Goal: Task Accomplishment & Management: Manage account settings

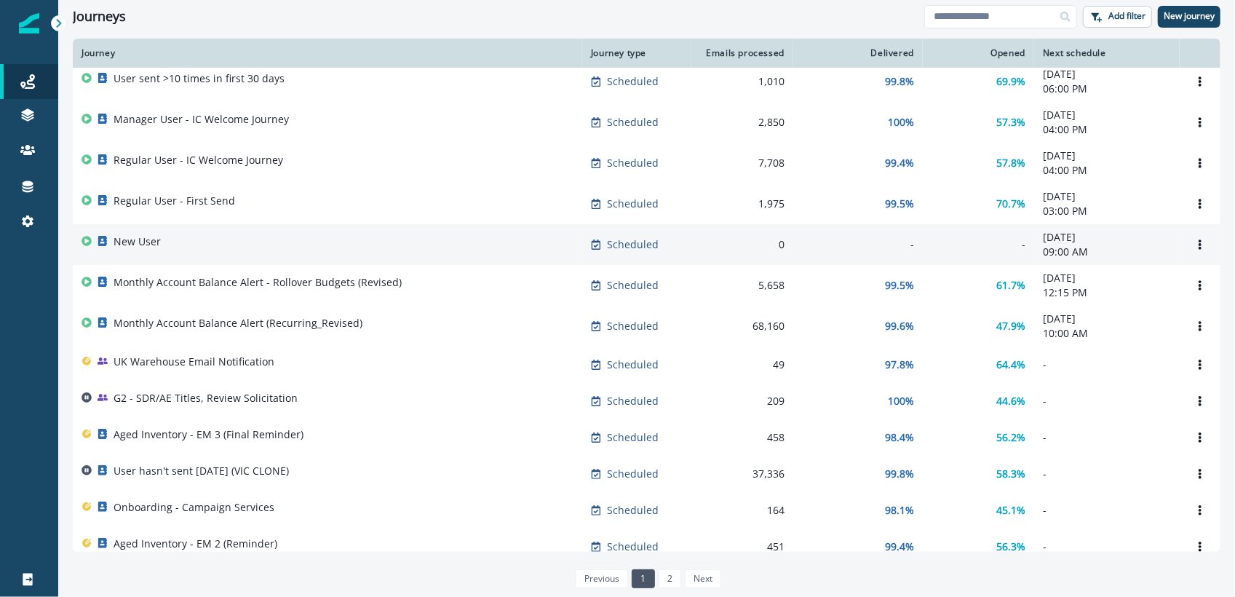
scroll to position [4, 0]
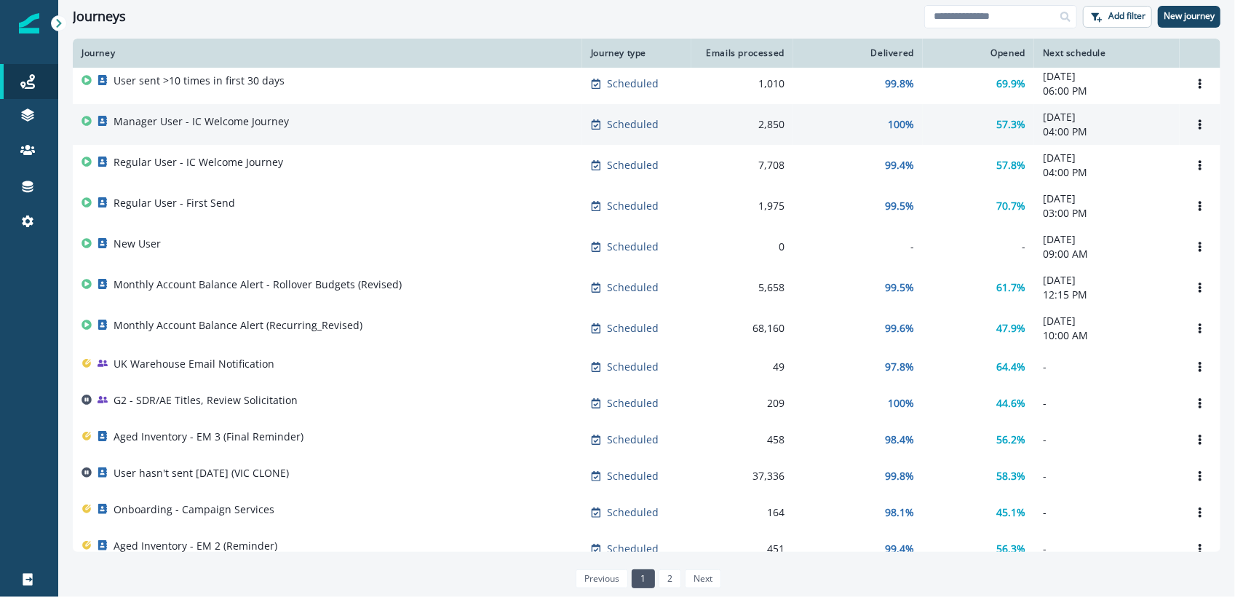
click at [224, 129] on div "Manager User - IC Welcome Journey" at bounding box center [201, 124] width 175 height 20
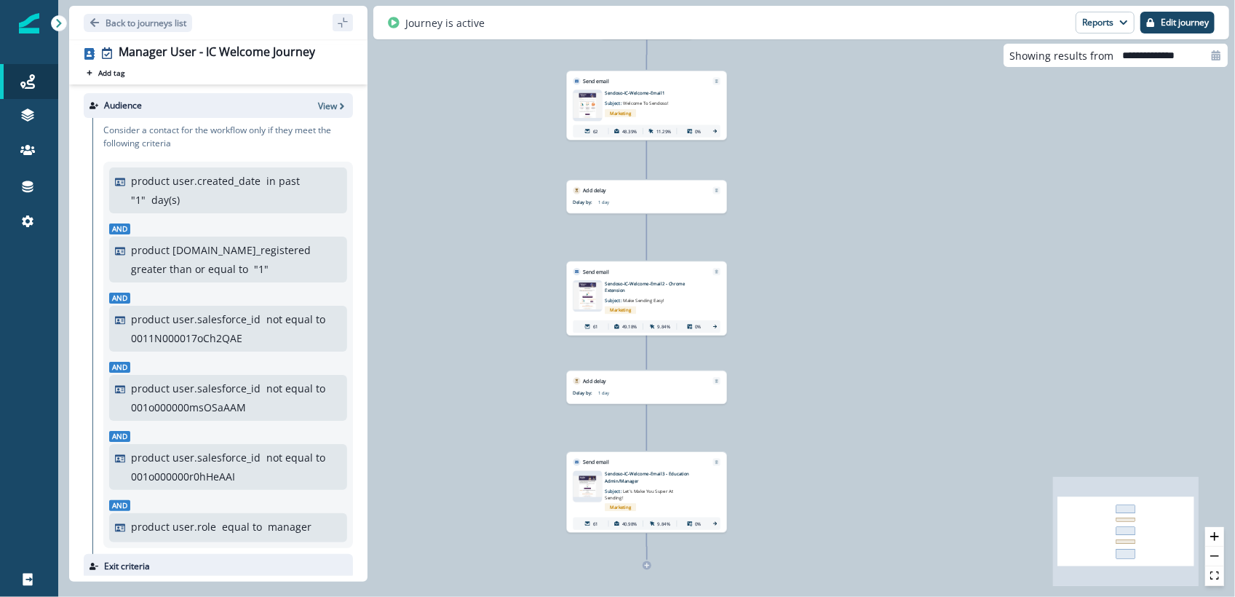
click at [589, 110] on img at bounding box center [587, 105] width 29 height 25
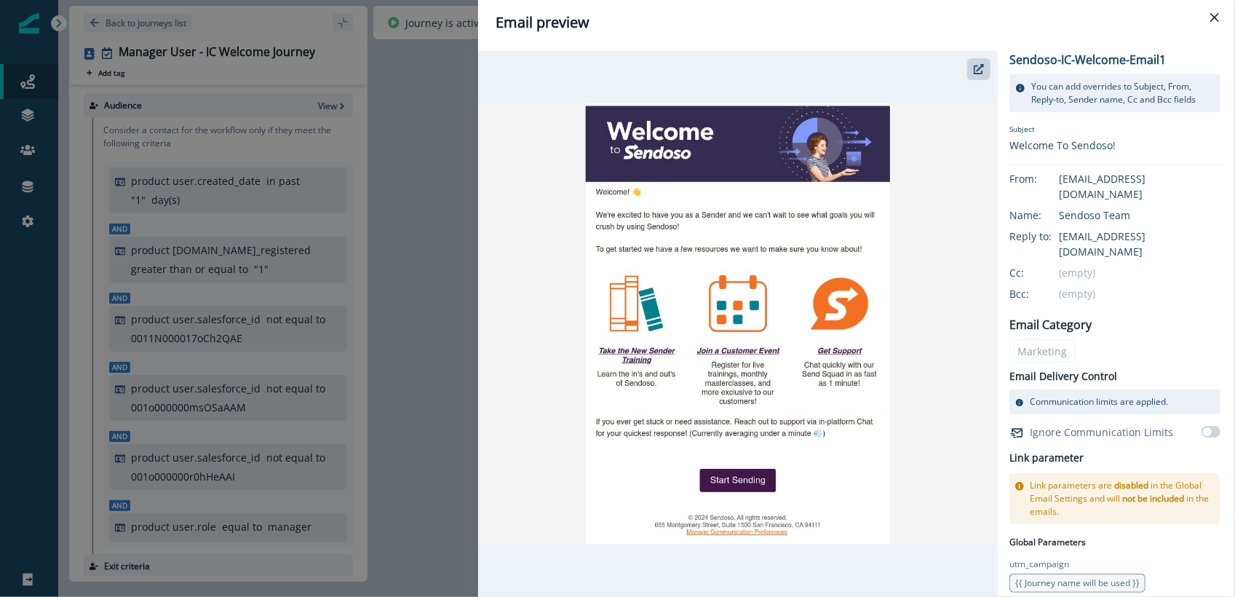
click at [447, 228] on div "Email preview Sendoso-IC-Welcome-Email1 You can add overrides to Subject, From,…" at bounding box center [617, 298] width 1235 height 597
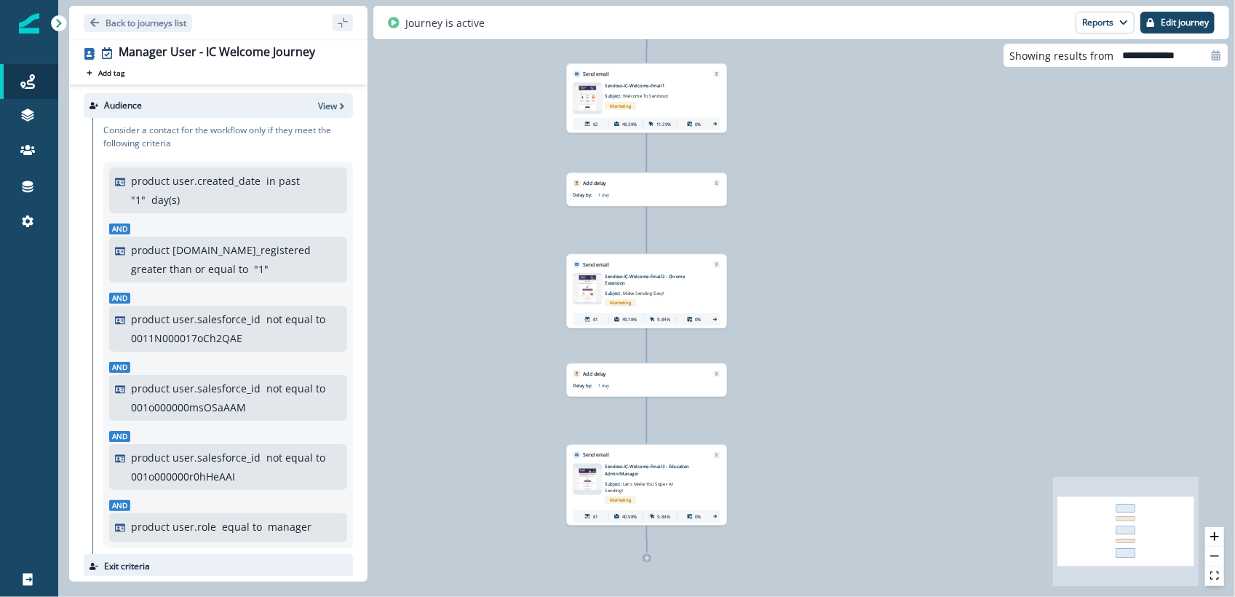
click at [581, 294] on img at bounding box center [587, 288] width 29 height 26
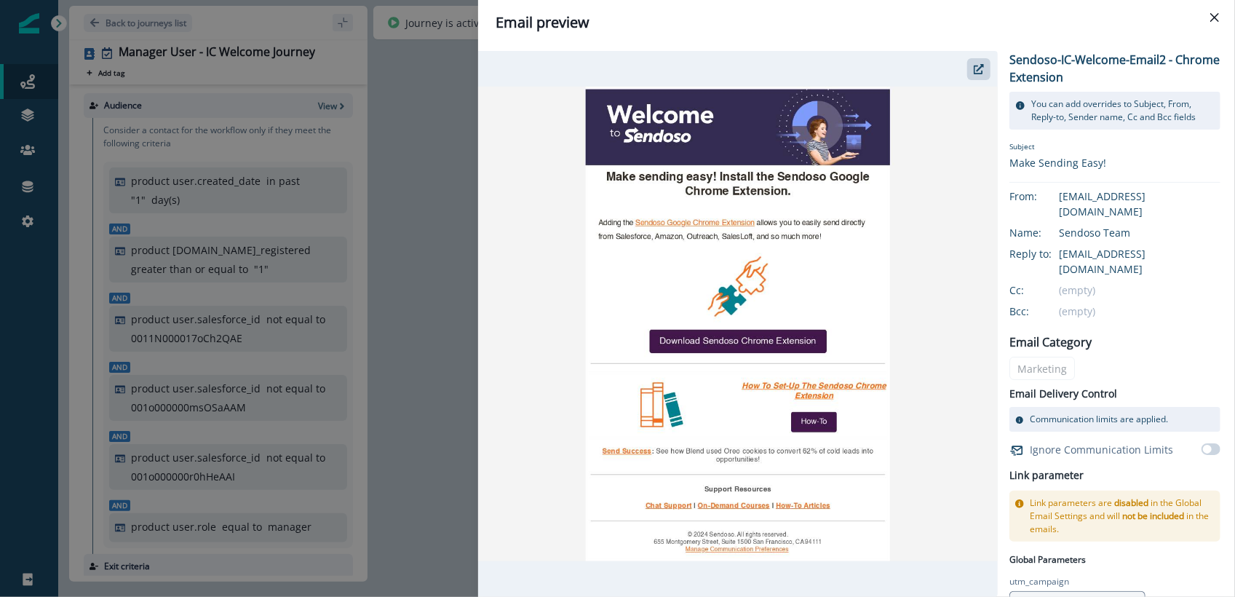
click at [407, 284] on div "Email preview Sendoso-IC-Welcome-Email2 - Chrome Extension You can add override…" at bounding box center [617, 298] width 1235 height 597
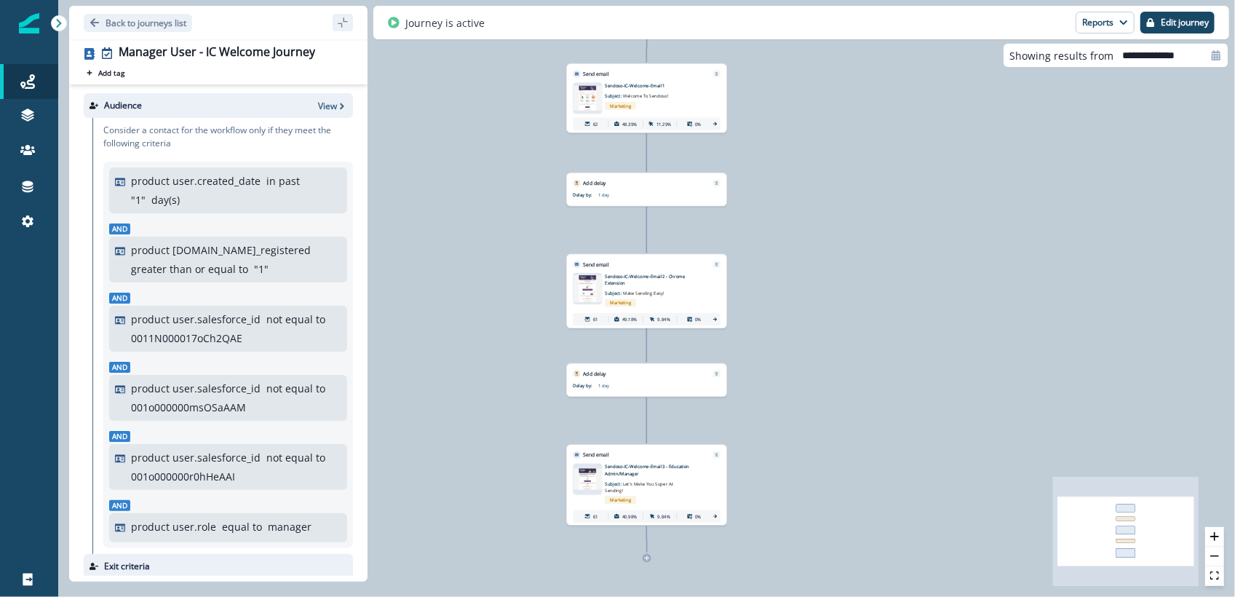
click at [576, 482] on img at bounding box center [587, 479] width 29 height 21
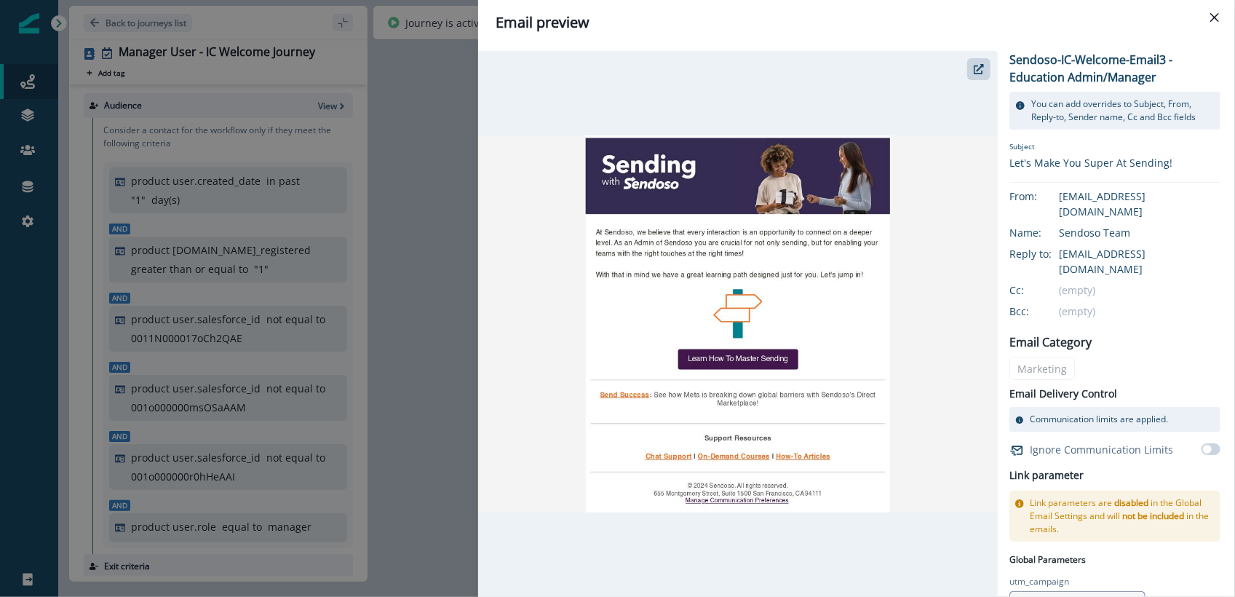
click at [428, 279] on div "Email preview Sendoso-IC-Welcome-Email3 - Education Admin/Manager You can add o…" at bounding box center [617, 298] width 1235 height 597
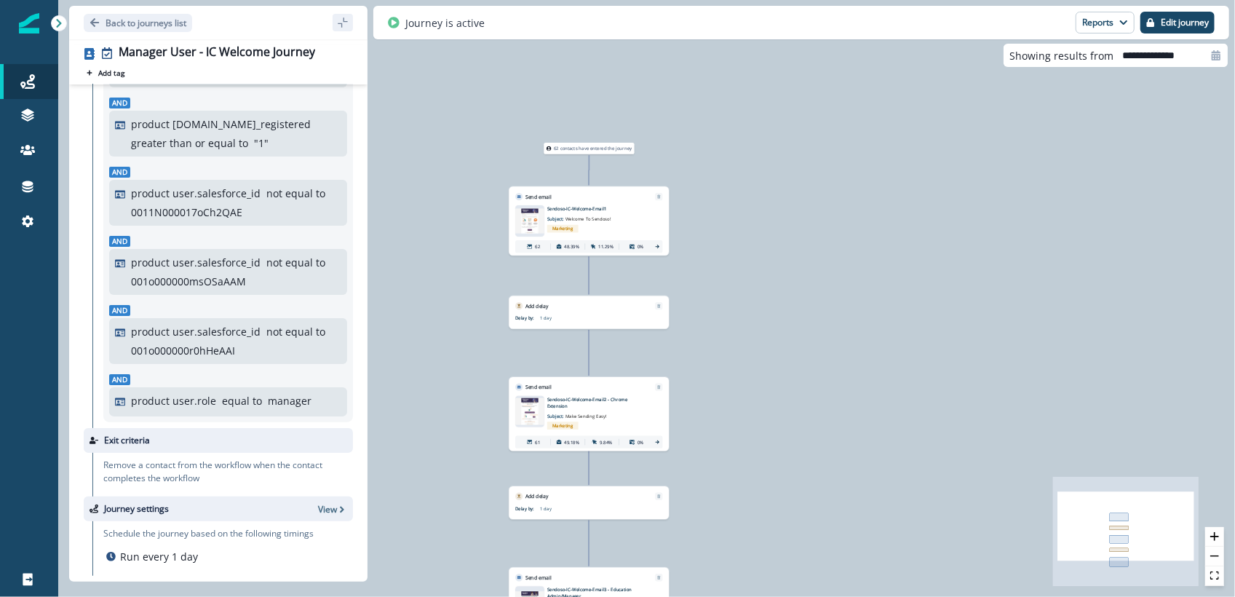
scroll to position [117, 0]
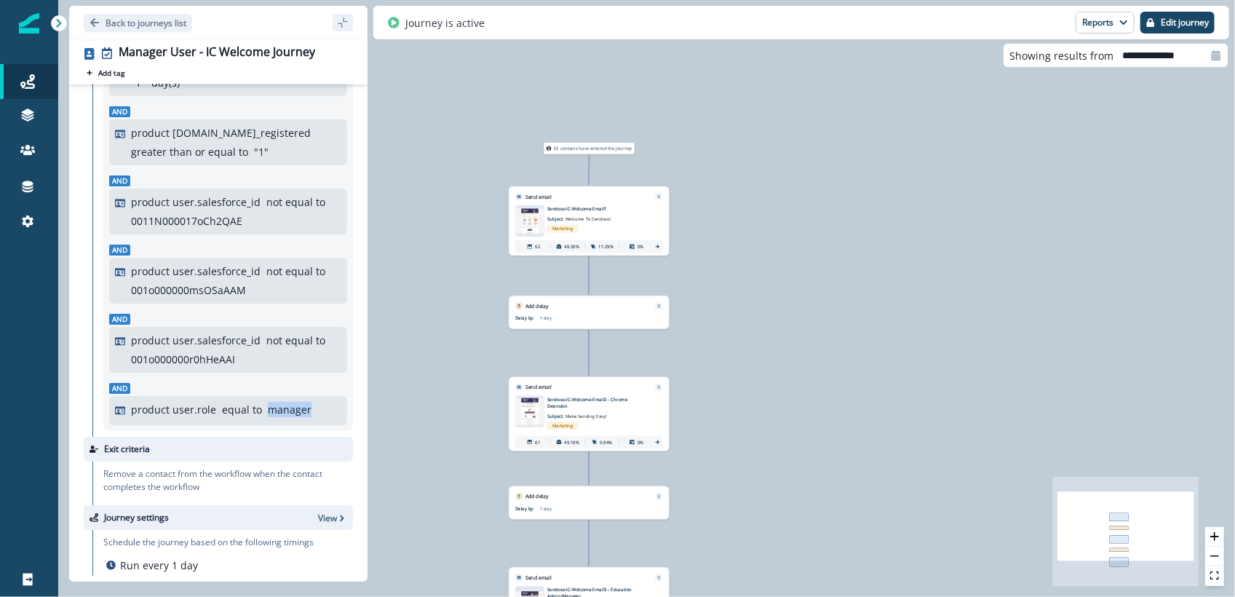
drag, startPoint x: 308, startPoint y: 413, endPoint x: 263, endPoint y: 410, distance: 46.0
click at [263, 410] on div "product user.role equal to manager" at bounding box center [236, 409] width 210 height 15
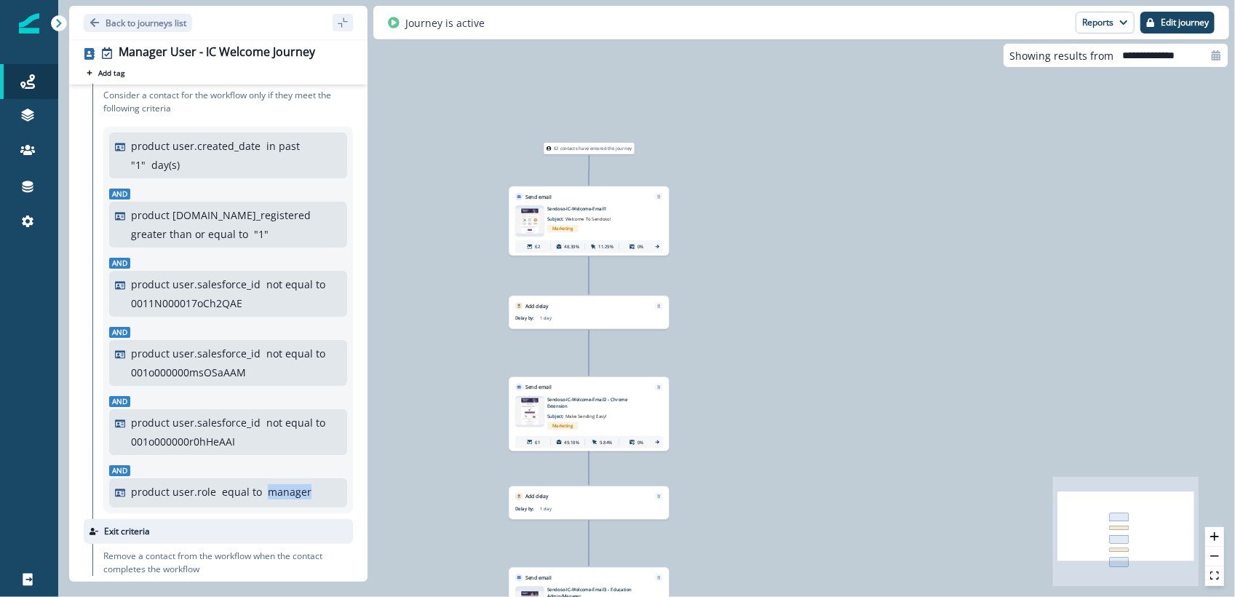
scroll to position [0, 0]
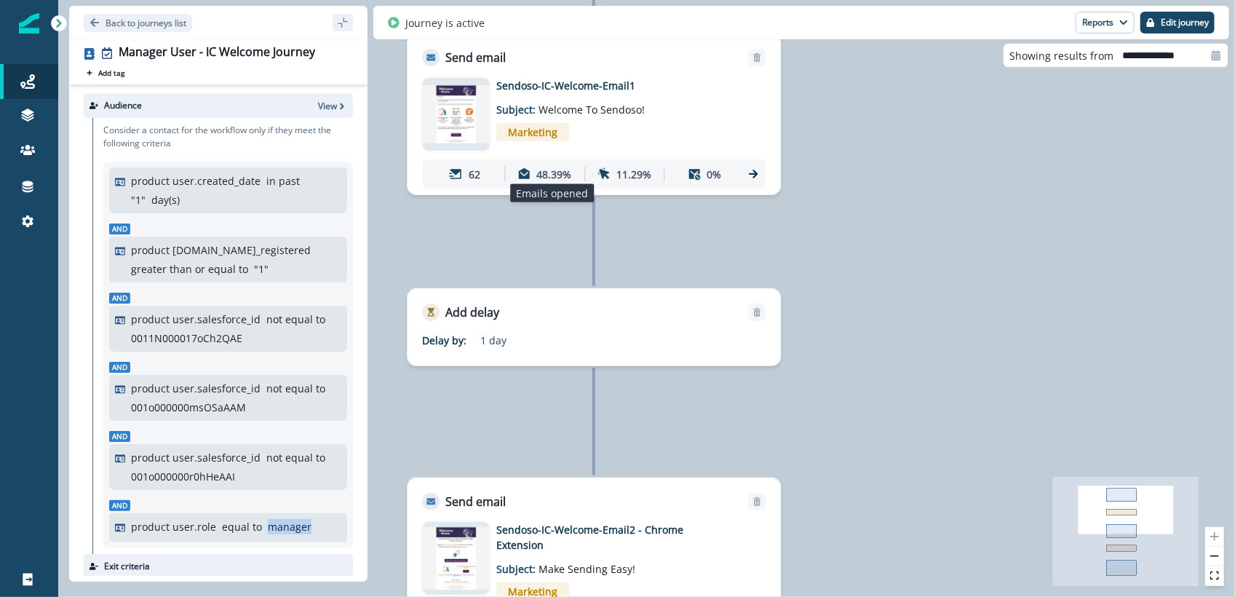
click at [553, 175] on p "48.39%" at bounding box center [553, 173] width 35 height 15
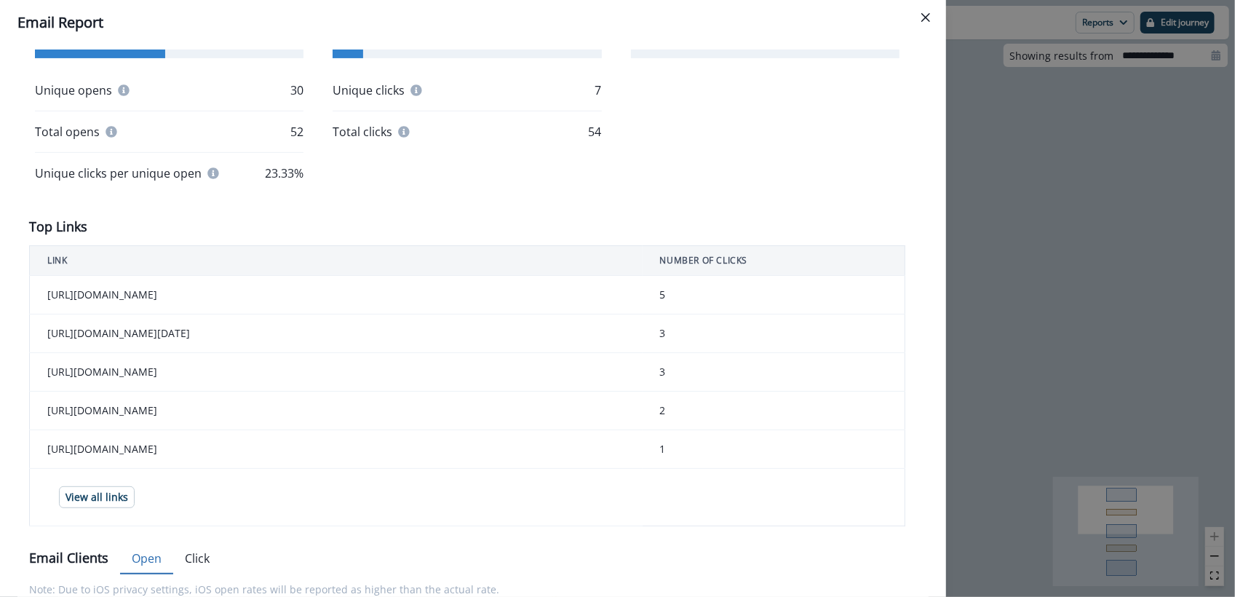
scroll to position [358, 0]
click at [934, 20] on button "Close" at bounding box center [925, 17] width 23 height 23
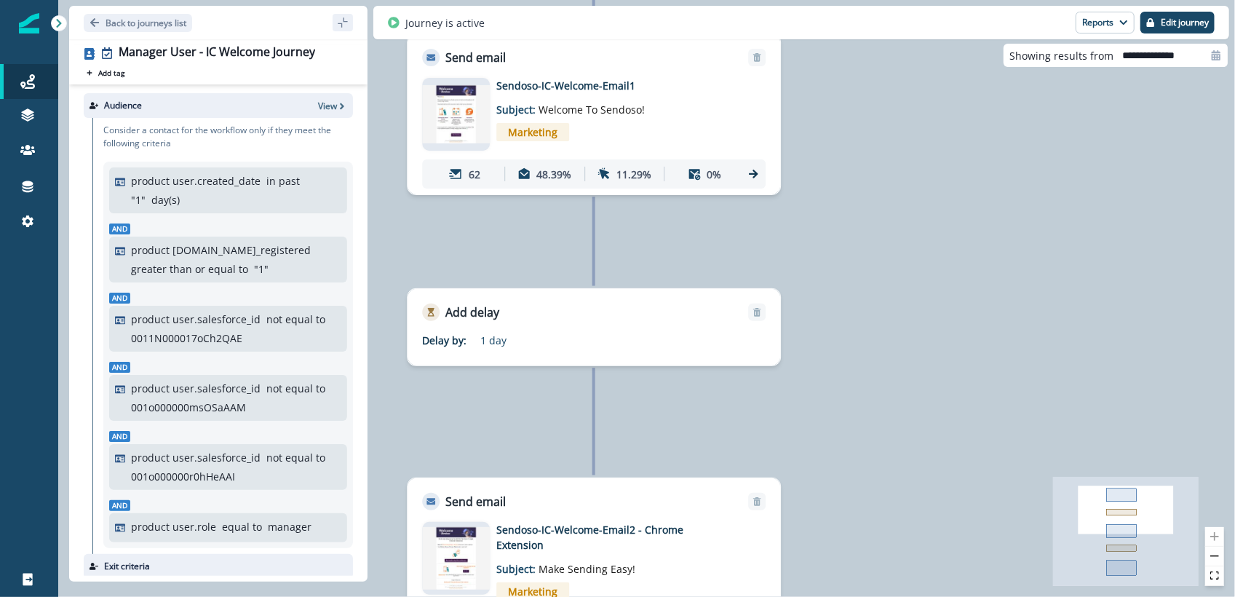
click at [1180, 47] on input "**********" at bounding box center [1170, 55] width 114 height 23
select select "*"
select select "****"
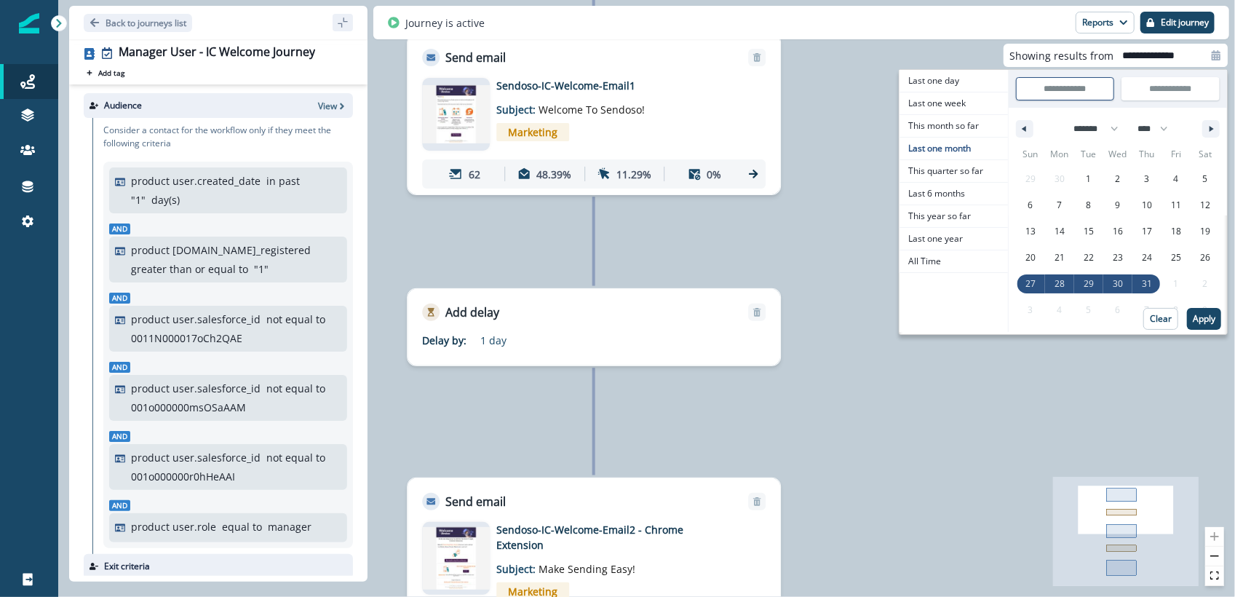
click at [940, 189] on span "Last 6 months" at bounding box center [953, 194] width 108 height 22
type input "**********"
select select "*"
click at [1198, 315] on p "Apply" at bounding box center [1203, 319] width 23 height 10
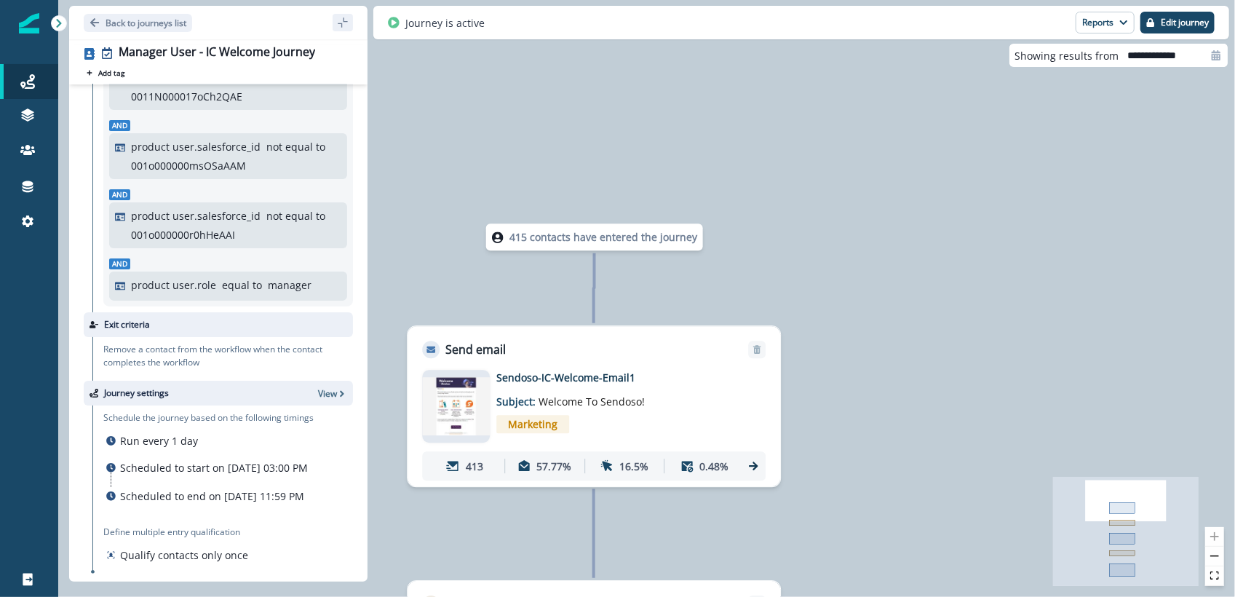
scroll to position [276, 0]
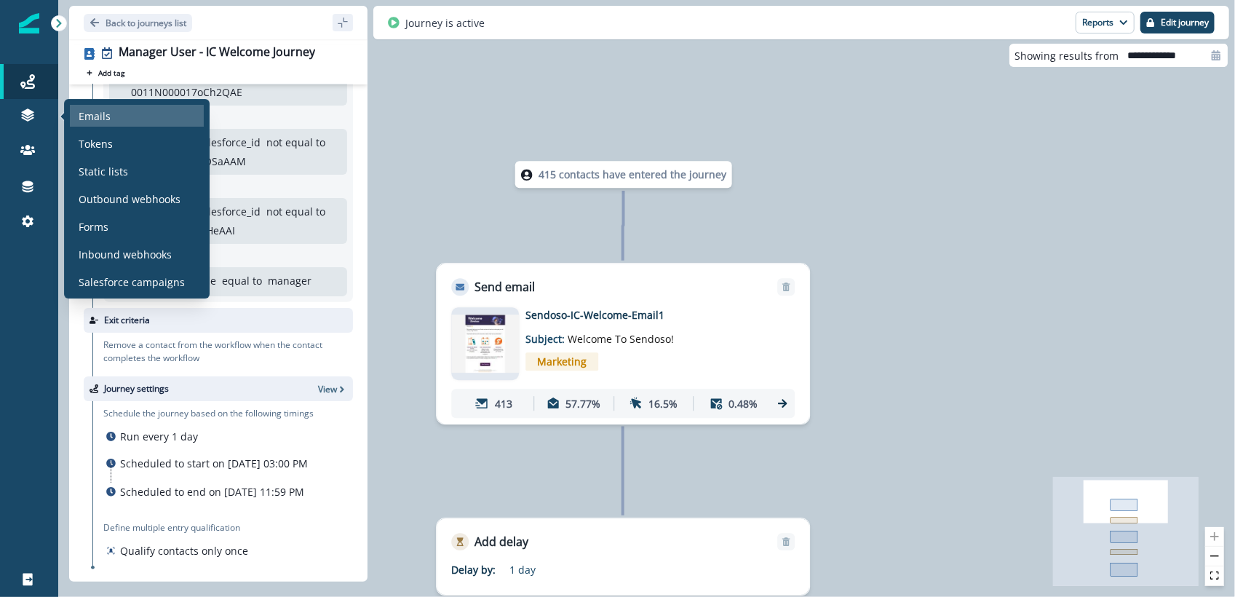
click at [76, 119] on div "Emails" at bounding box center [137, 116] width 134 height 22
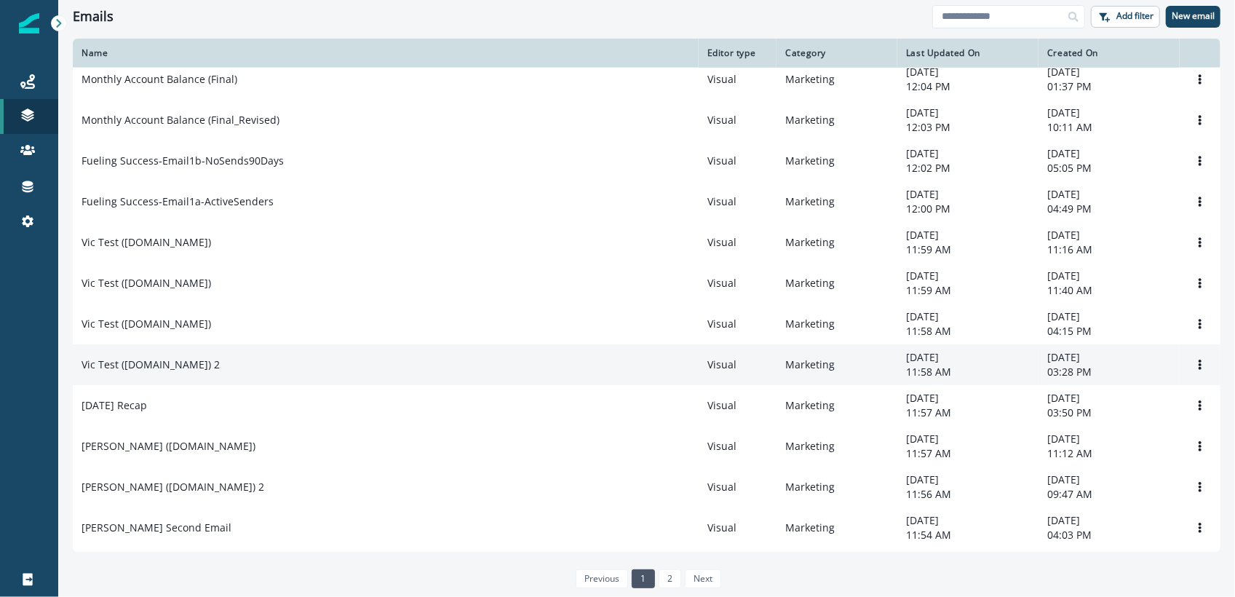
scroll to position [753, 0]
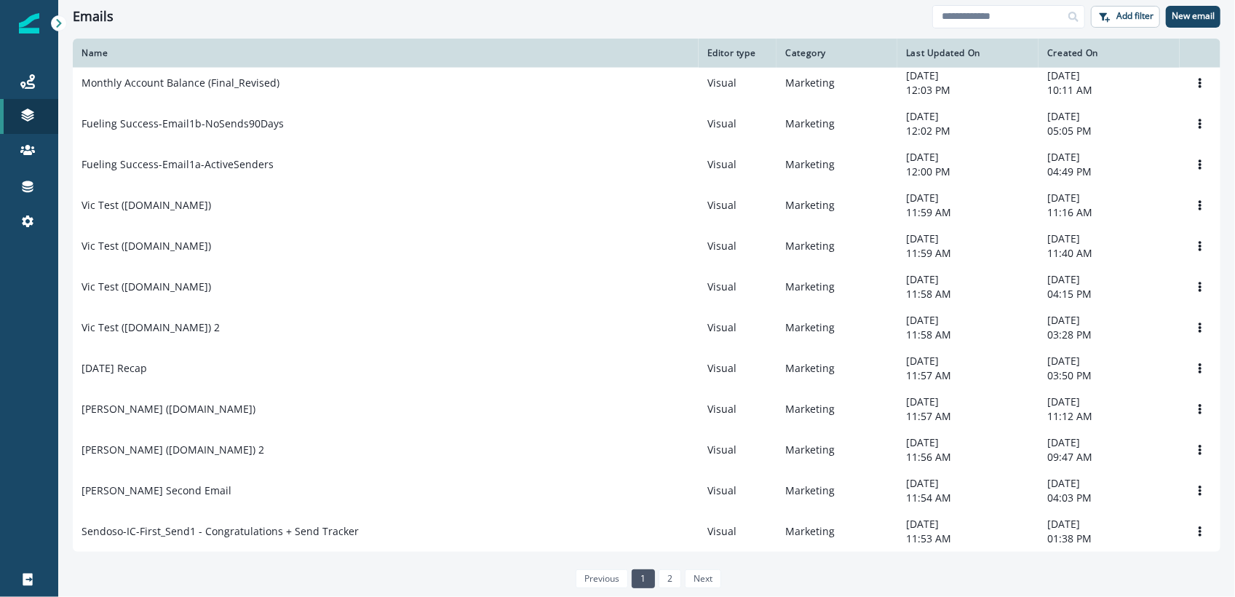
click at [667, 581] on link "2" at bounding box center [669, 578] width 23 height 19
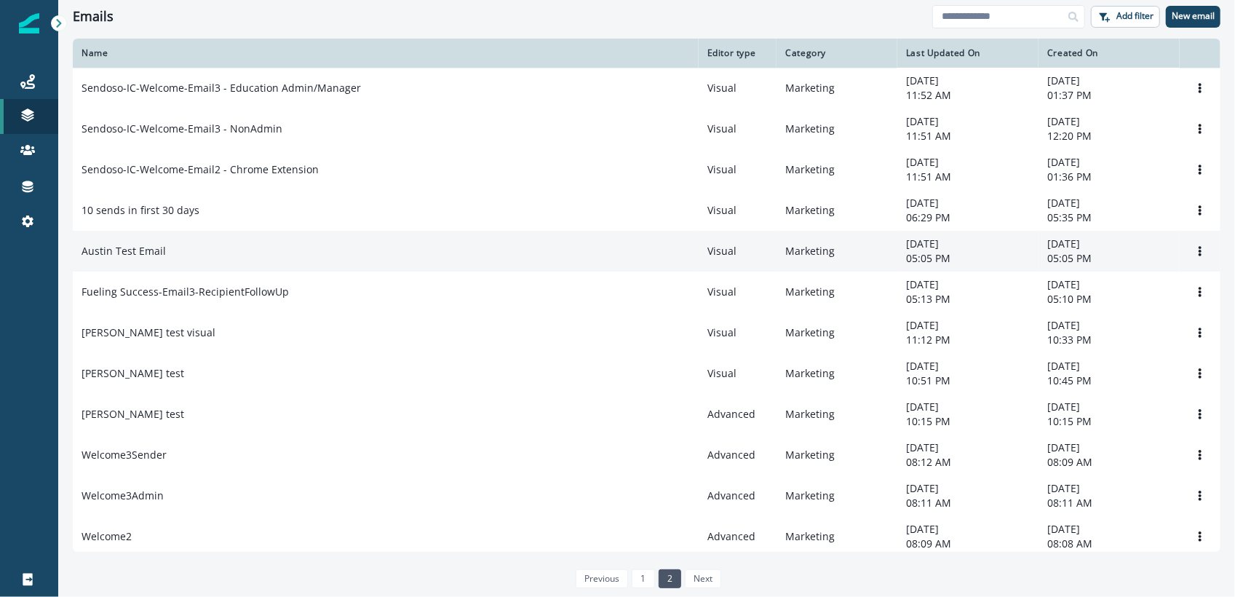
scroll to position [18, 0]
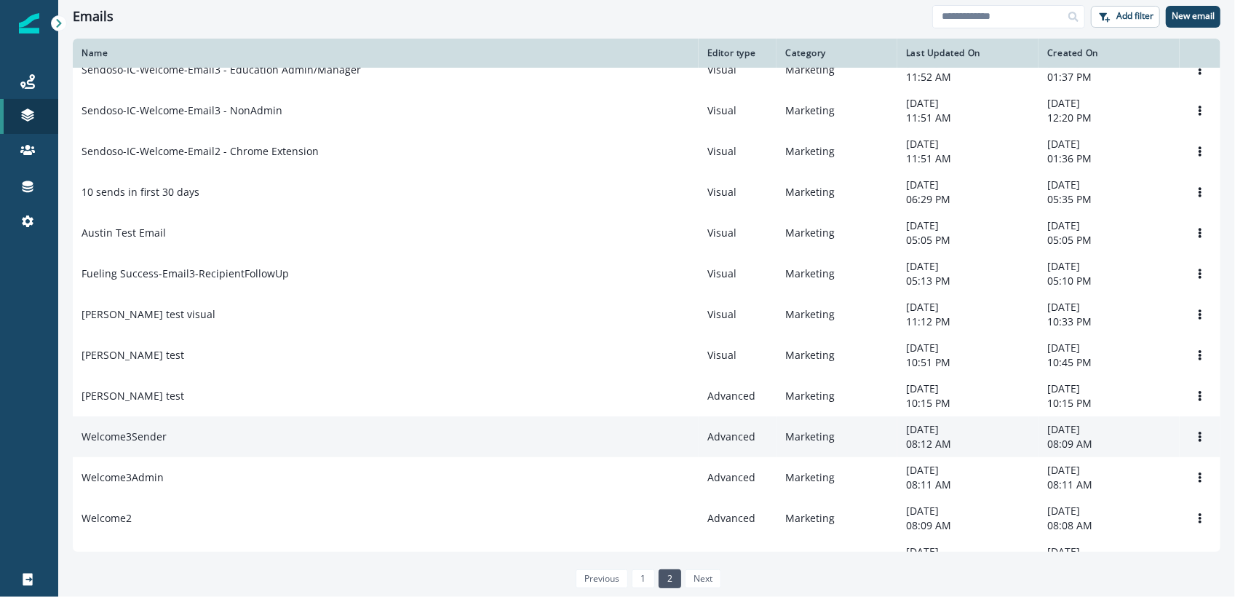
click at [127, 431] on td "Welcome3Sender" at bounding box center [386, 436] width 626 height 41
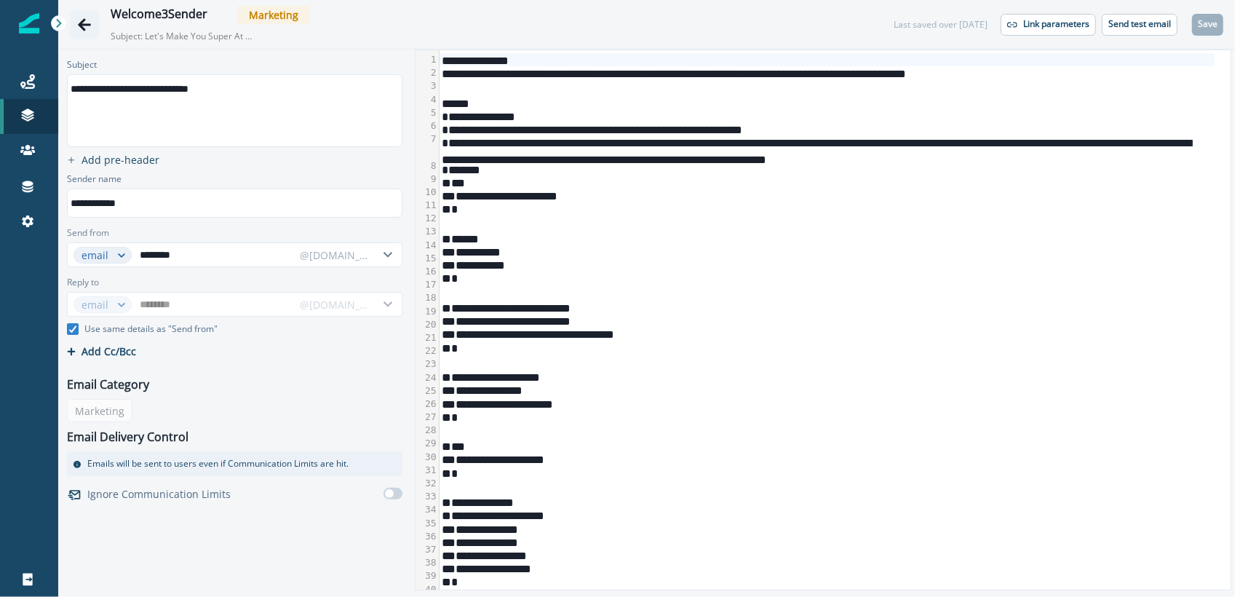
click at [83, 15] on button "Go back" at bounding box center [84, 24] width 29 height 29
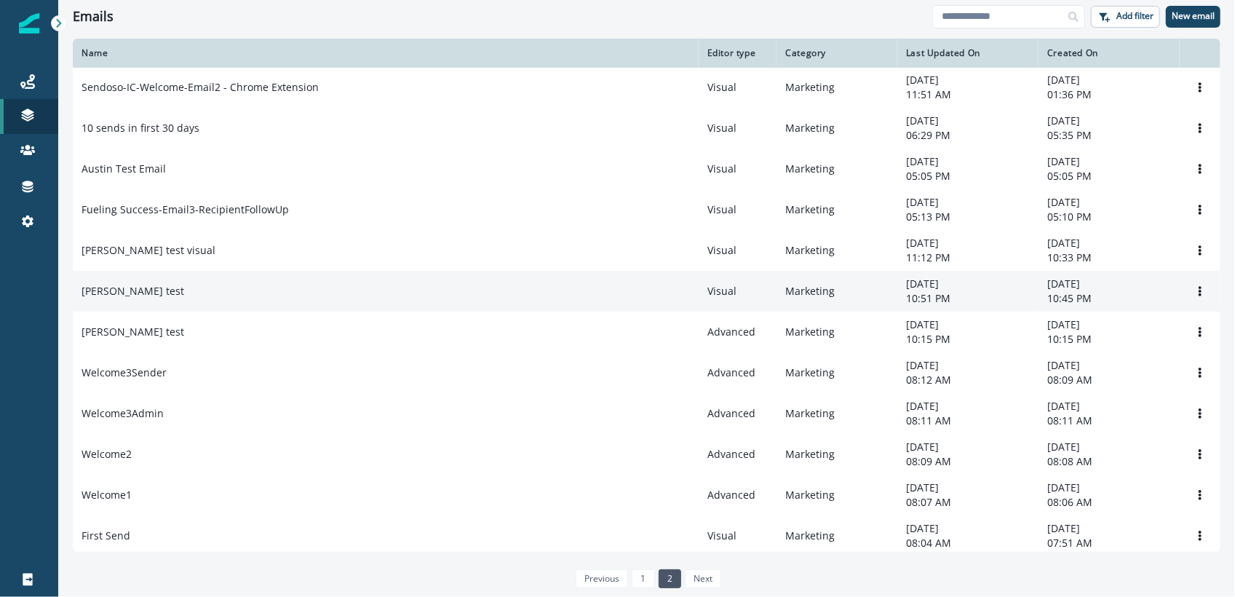
scroll to position [135, 0]
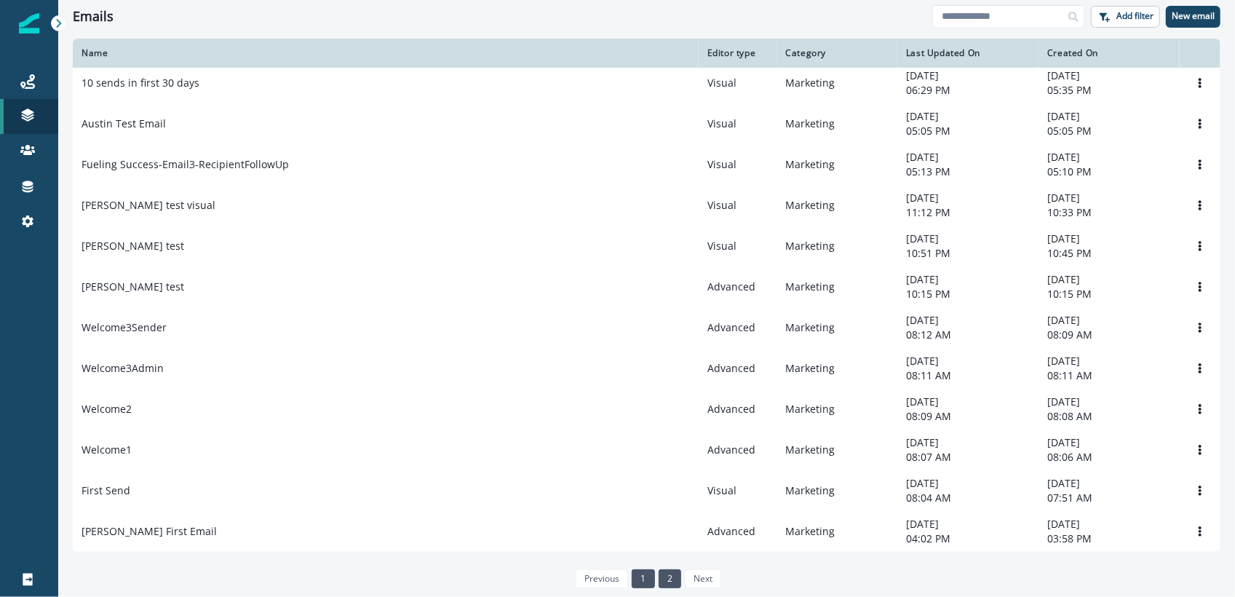
click at [640, 581] on link "1" at bounding box center [643, 578] width 23 height 19
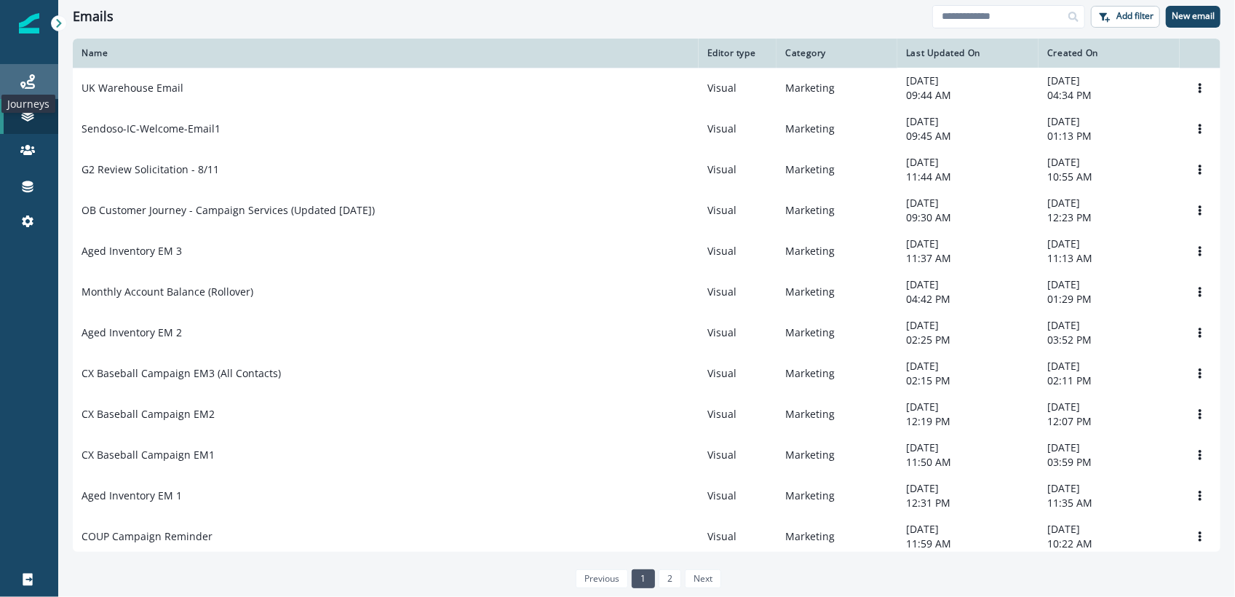
click at [21, 86] on icon at bounding box center [27, 81] width 15 height 15
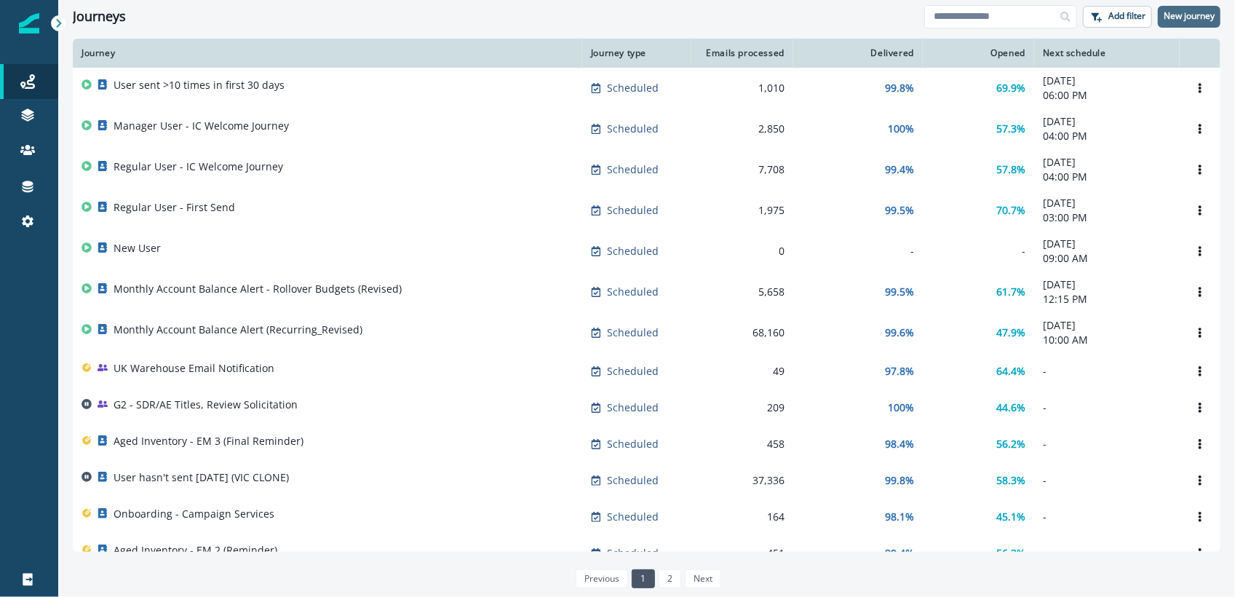
click at [1169, 20] on p "New journey" at bounding box center [1188, 16] width 51 height 10
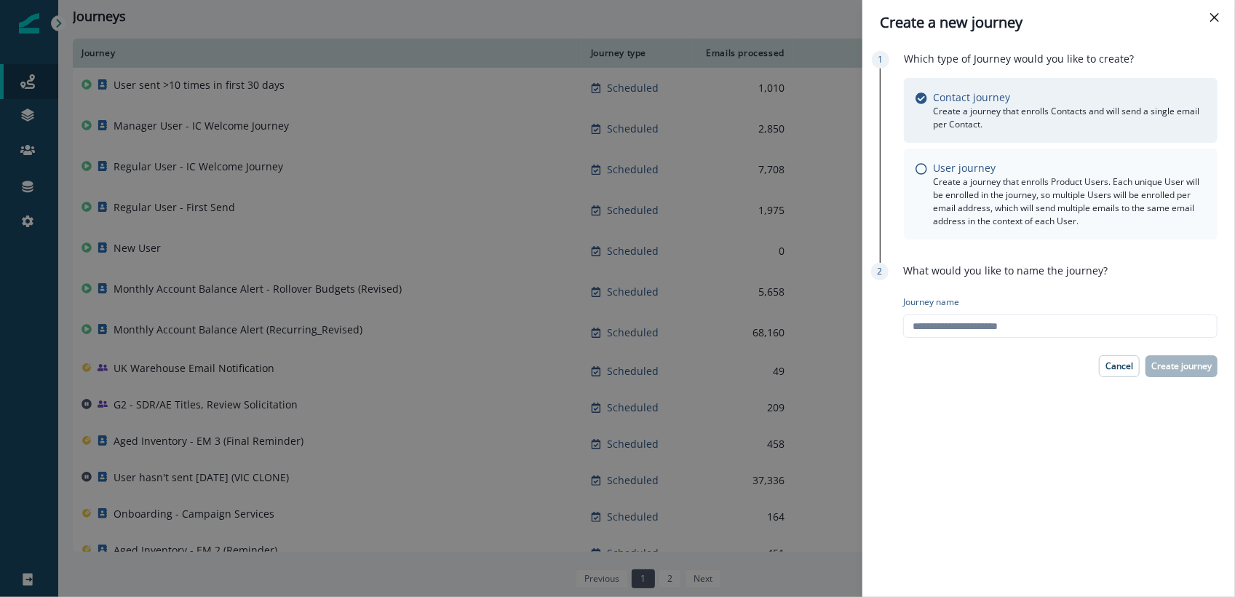
click at [997, 196] on p "Create a journey that enrolls Product Users. Each unique User will be enrolled …" at bounding box center [1069, 201] width 273 height 52
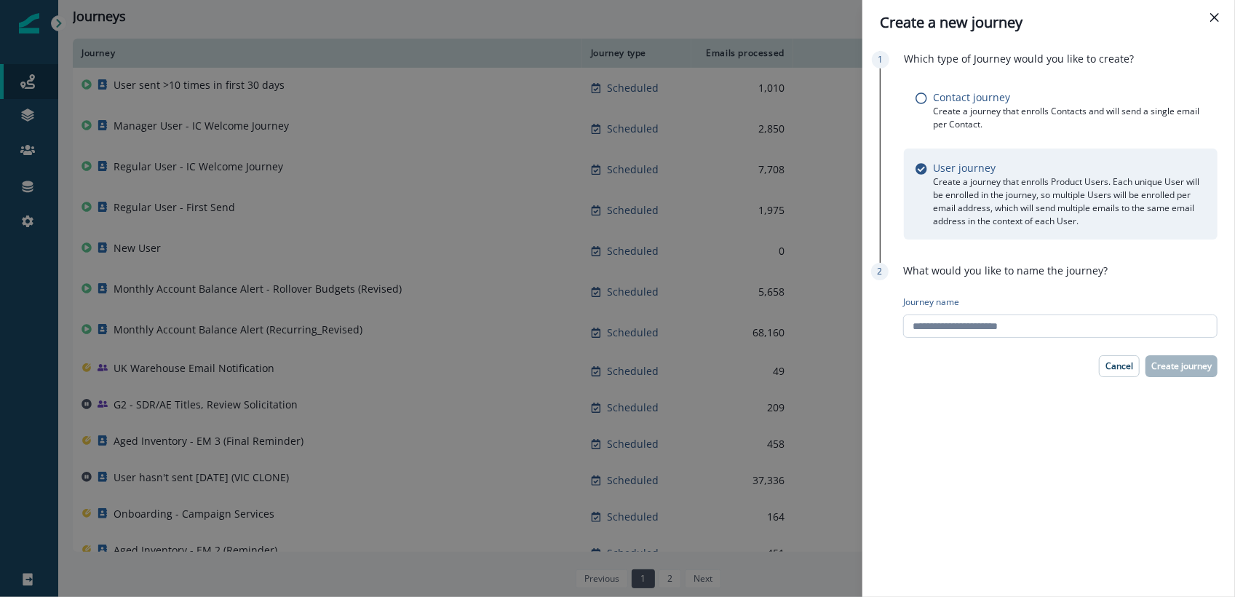
click at [1023, 330] on input "Journey name" at bounding box center [1060, 325] width 314 height 23
type input "****"
click at [1177, 366] on p "Create journey" at bounding box center [1181, 366] width 60 height 10
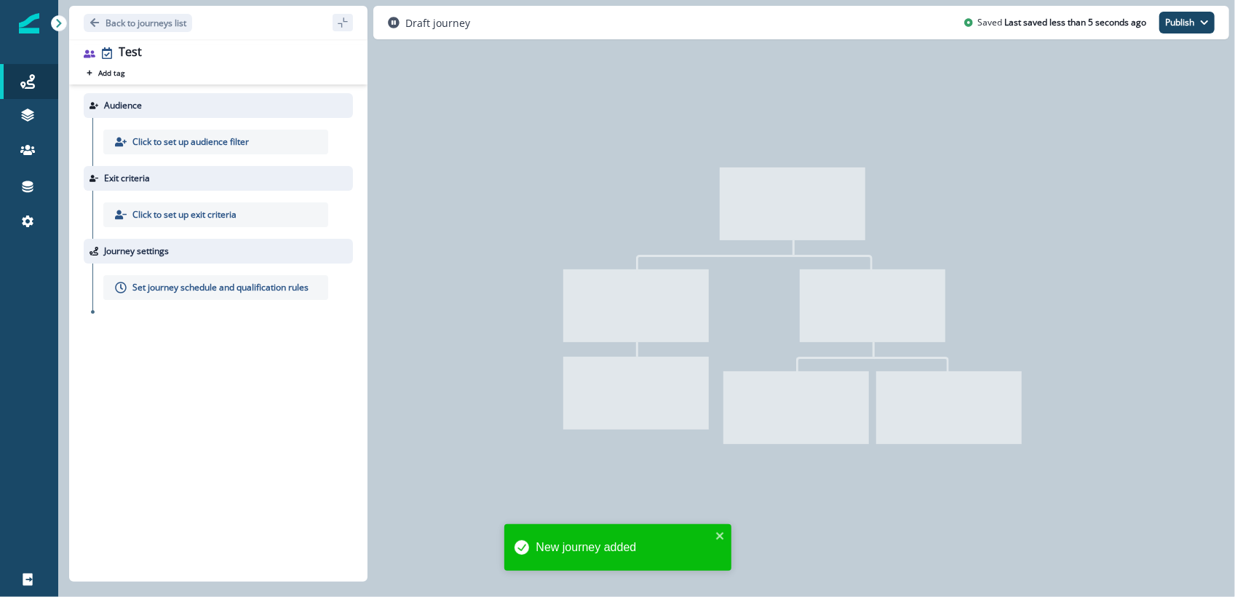
click at [146, 138] on p "Click to set up audience filter" at bounding box center [190, 141] width 116 height 13
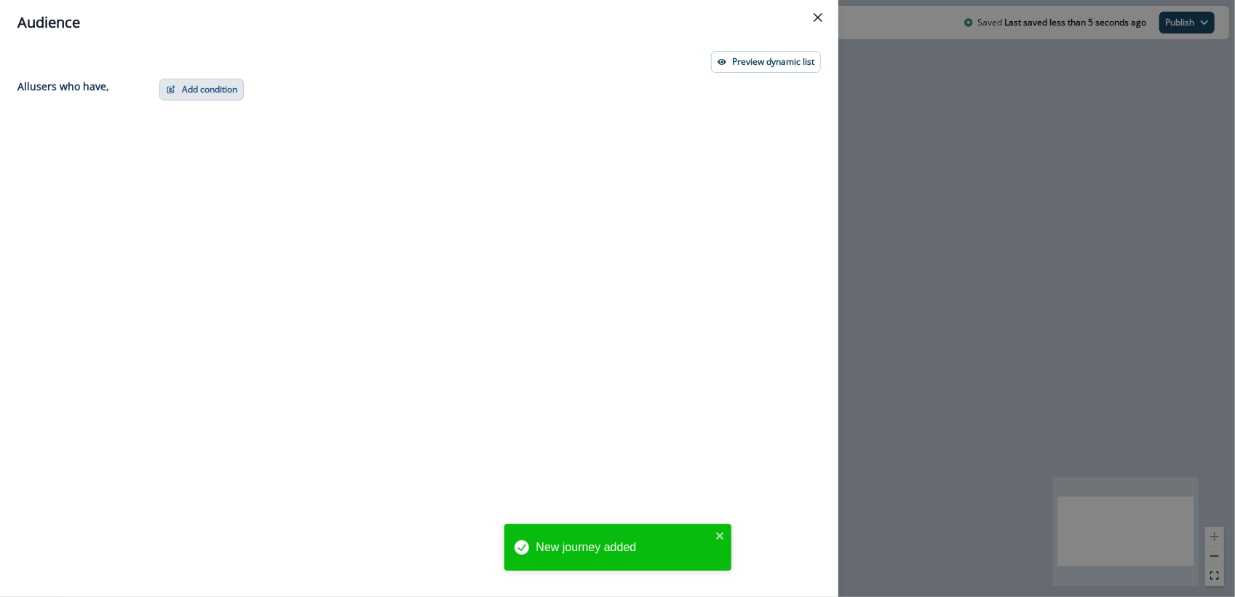
click at [217, 90] on button "Add condition" at bounding box center [201, 90] width 84 height 22
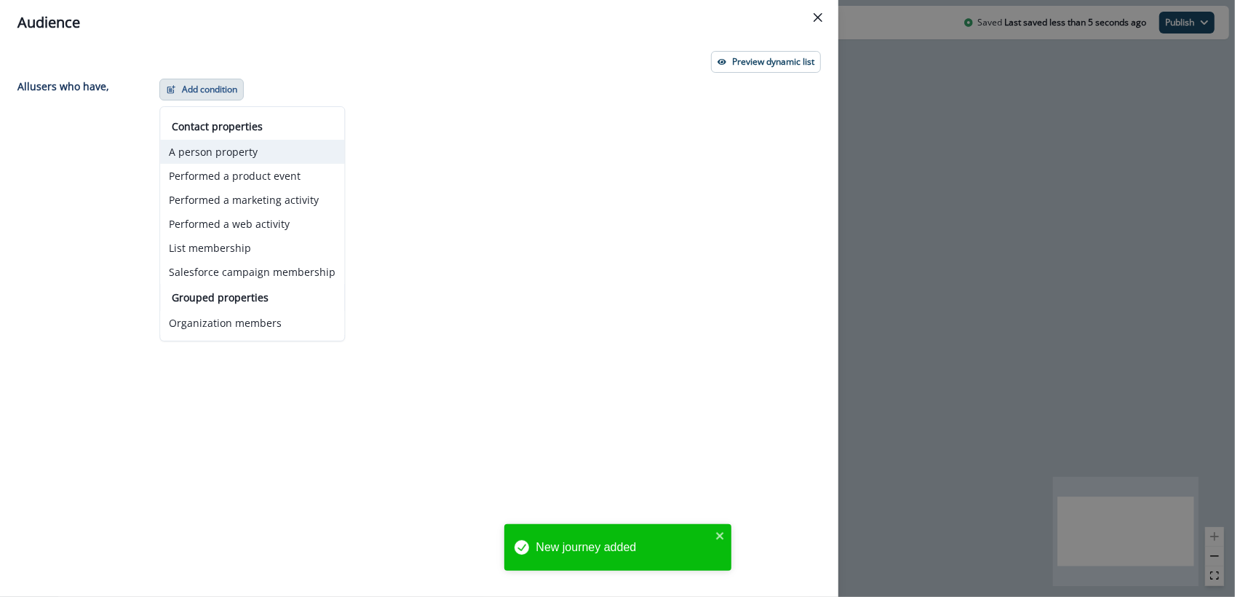
click at [212, 149] on button "A person property" at bounding box center [252, 152] width 184 height 24
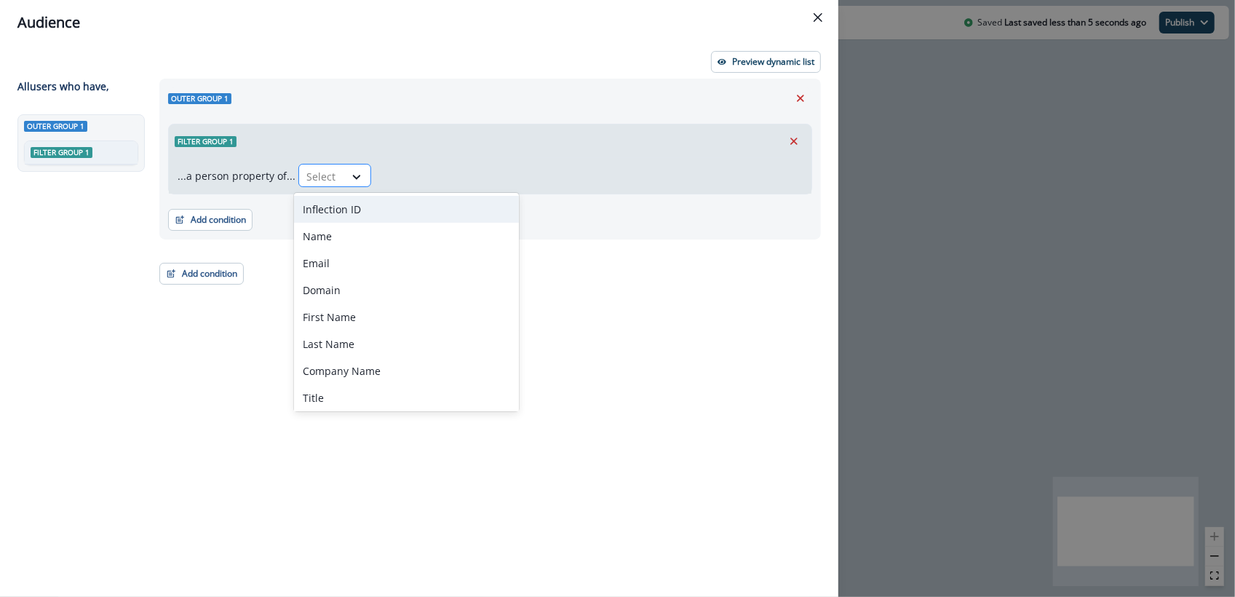
click at [314, 184] on div at bounding box center [321, 176] width 31 height 18
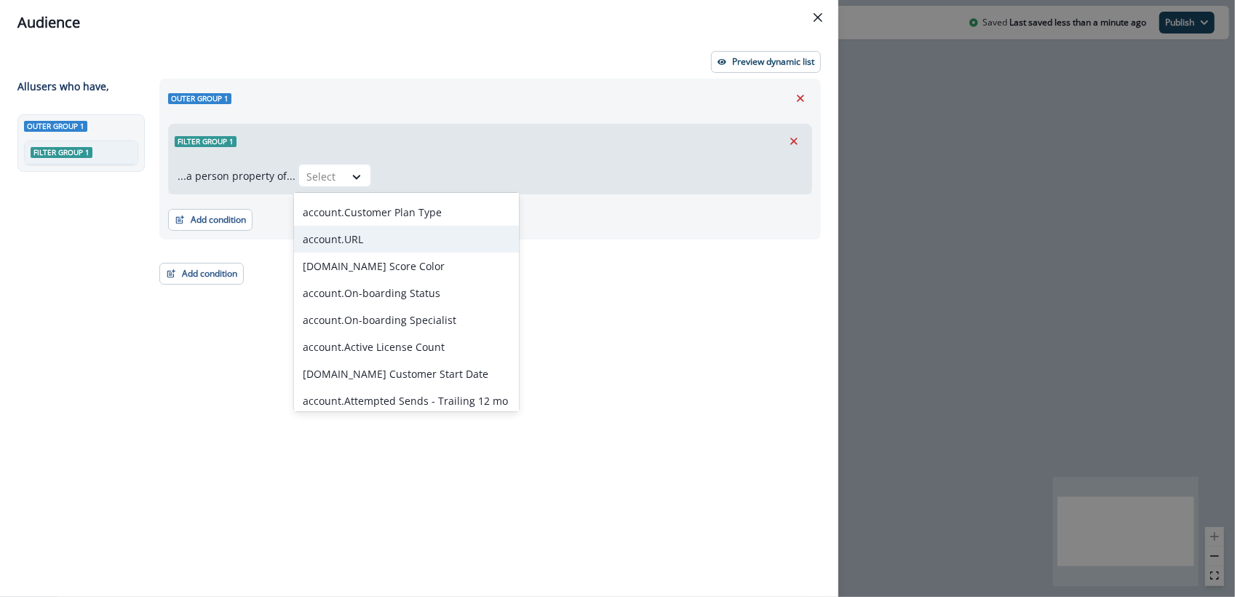
scroll to position [3045, 0]
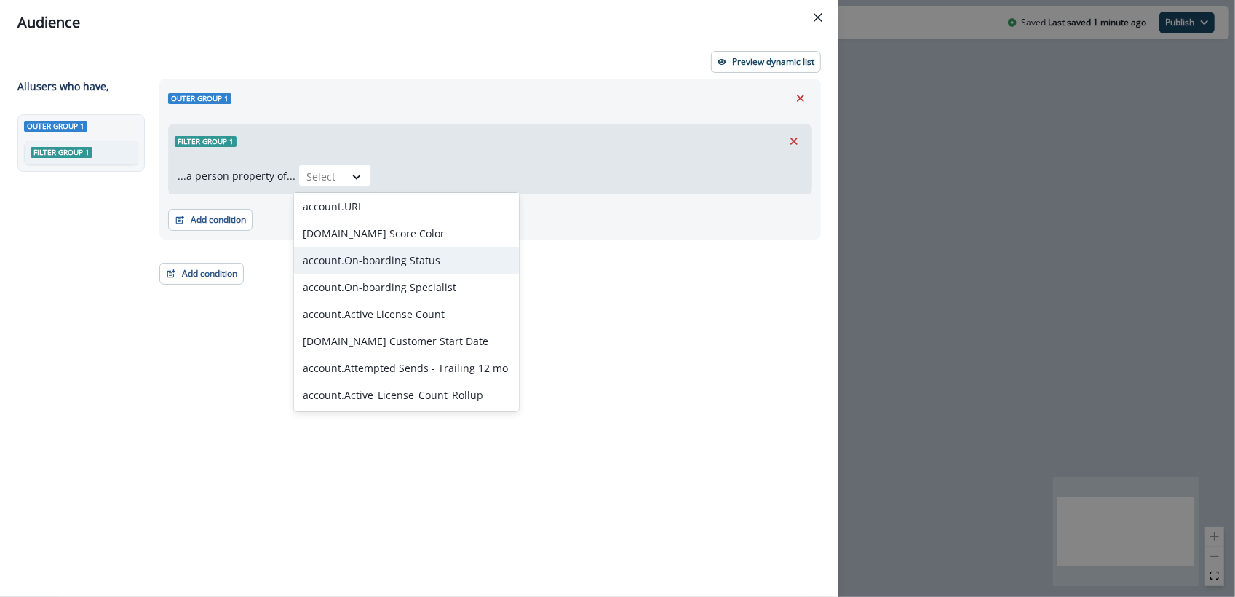
click at [403, 252] on div "account.On-boarding Status" at bounding box center [406, 260] width 225 height 27
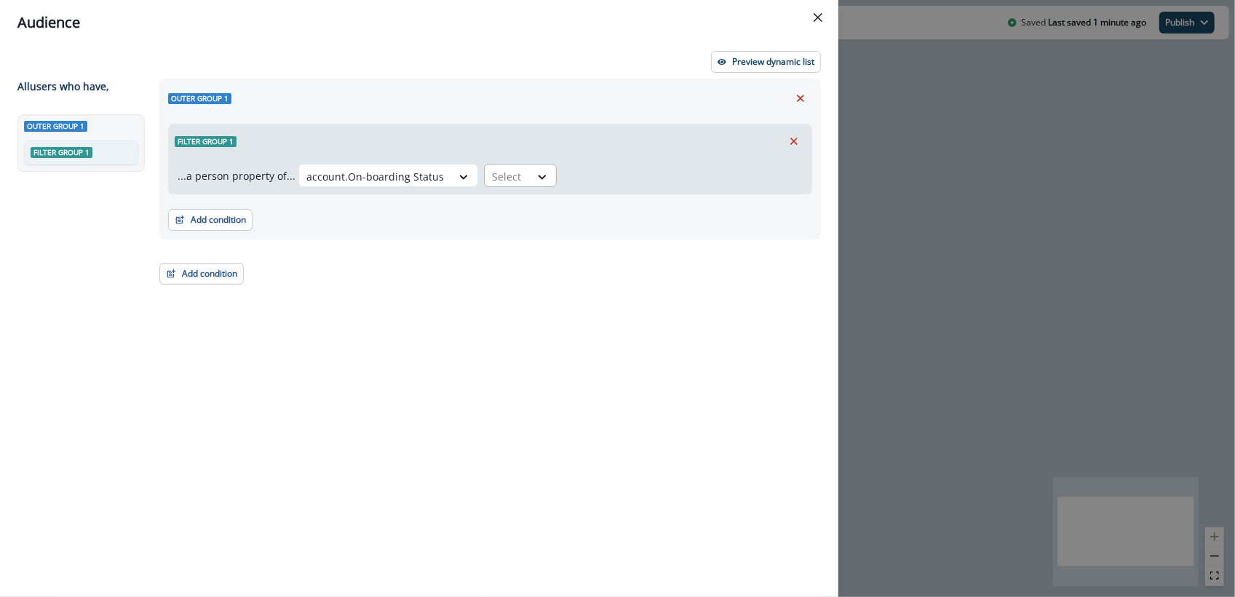
click at [492, 177] on div at bounding box center [507, 176] width 31 height 18
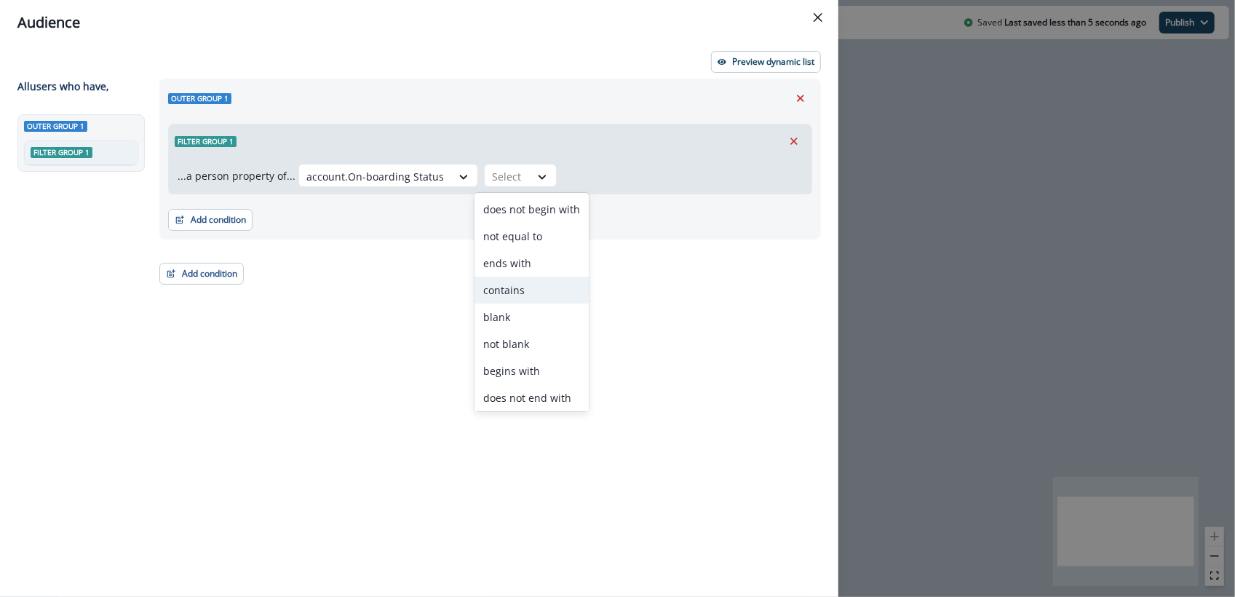
scroll to position [1, 0]
click at [511, 295] on div "contains" at bounding box center [531, 288] width 114 height 27
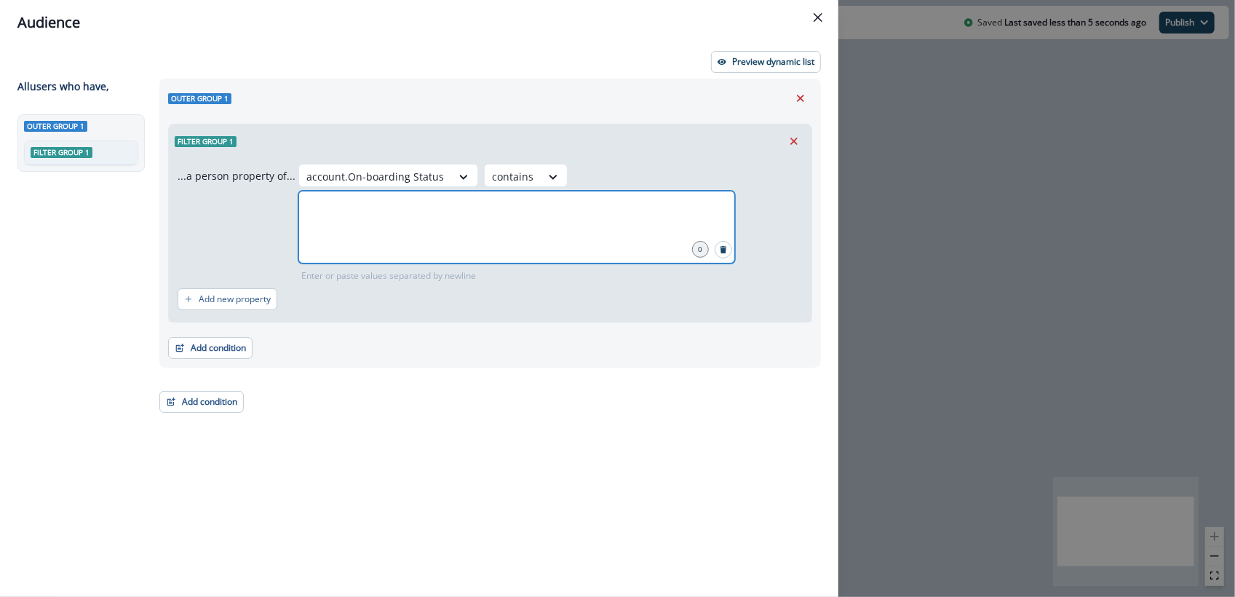
click at [616, 194] on input "text" at bounding box center [516, 208] width 432 height 29
click at [595, 194] on input "text" at bounding box center [516, 208] width 432 height 29
type input "********"
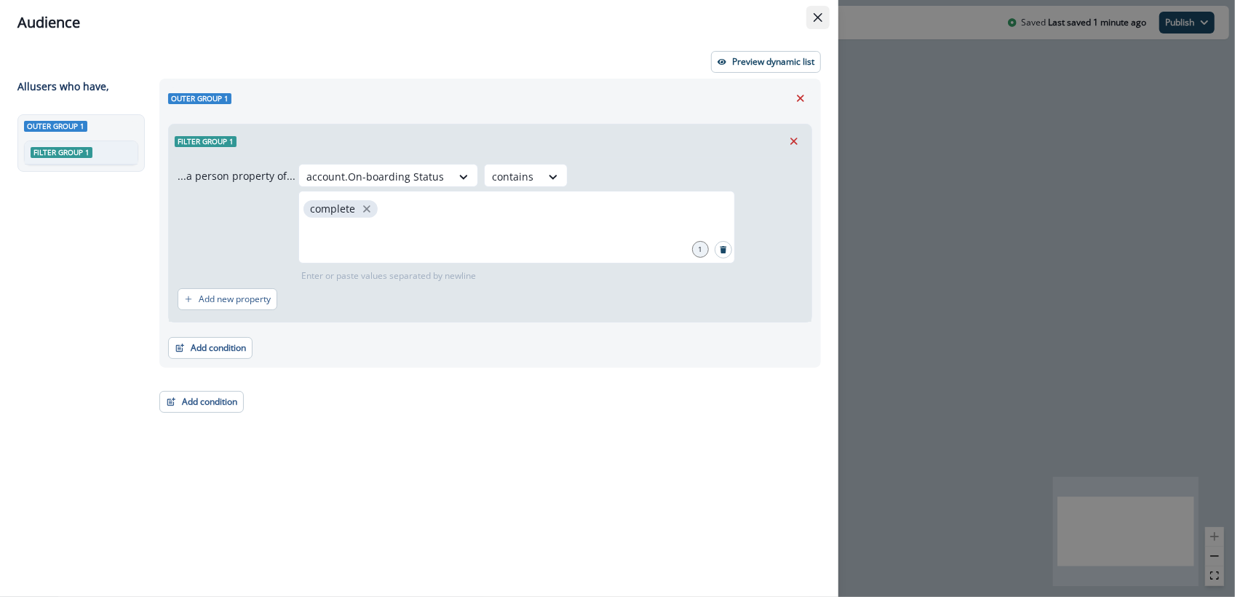
click at [812, 15] on button "Close" at bounding box center [817, 17] width 23 height 23
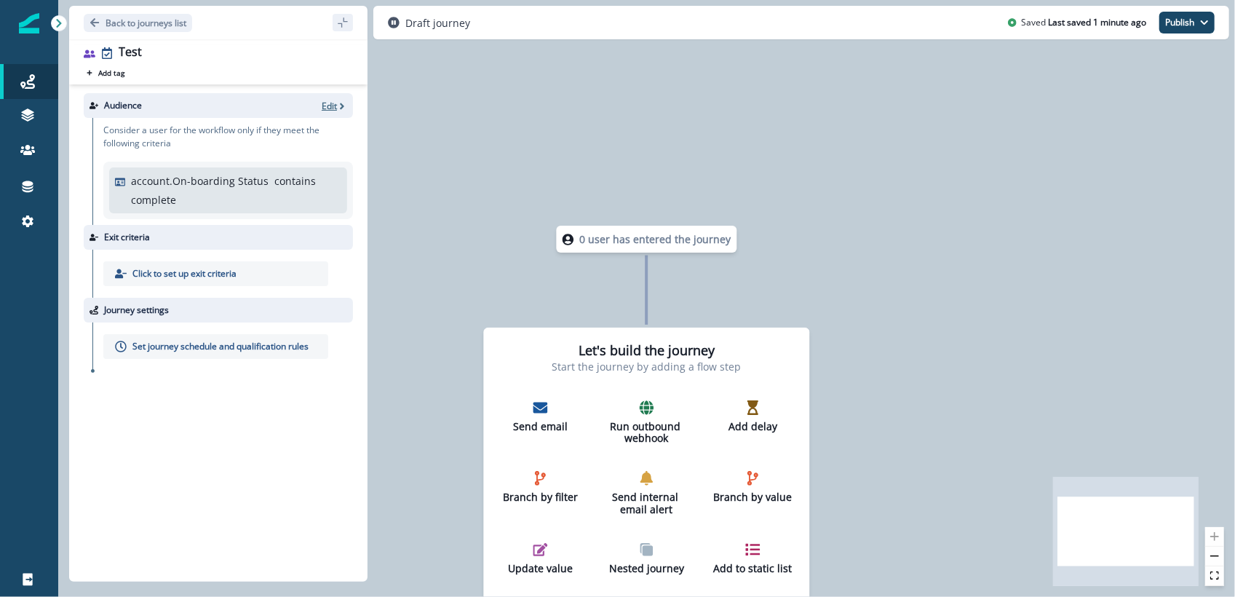
click at [335, 102] on p "Edit" at bounding box center [329, 106] width 15 height 12
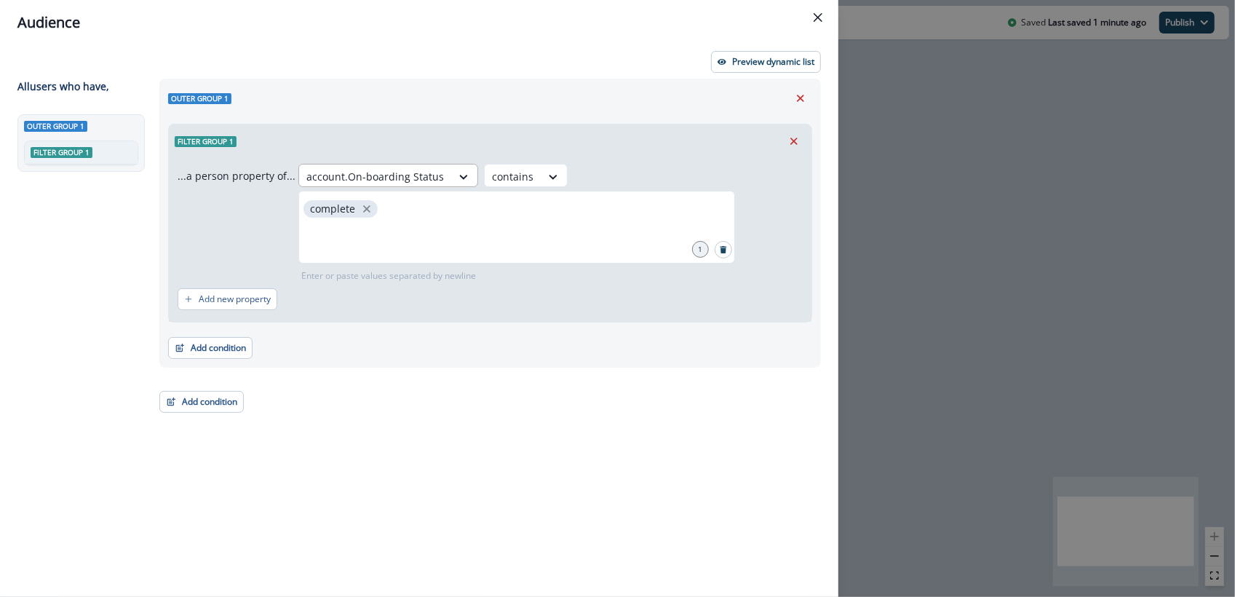
click at [330, 171] on div at bounding box center [375, 176] width 138 height 18
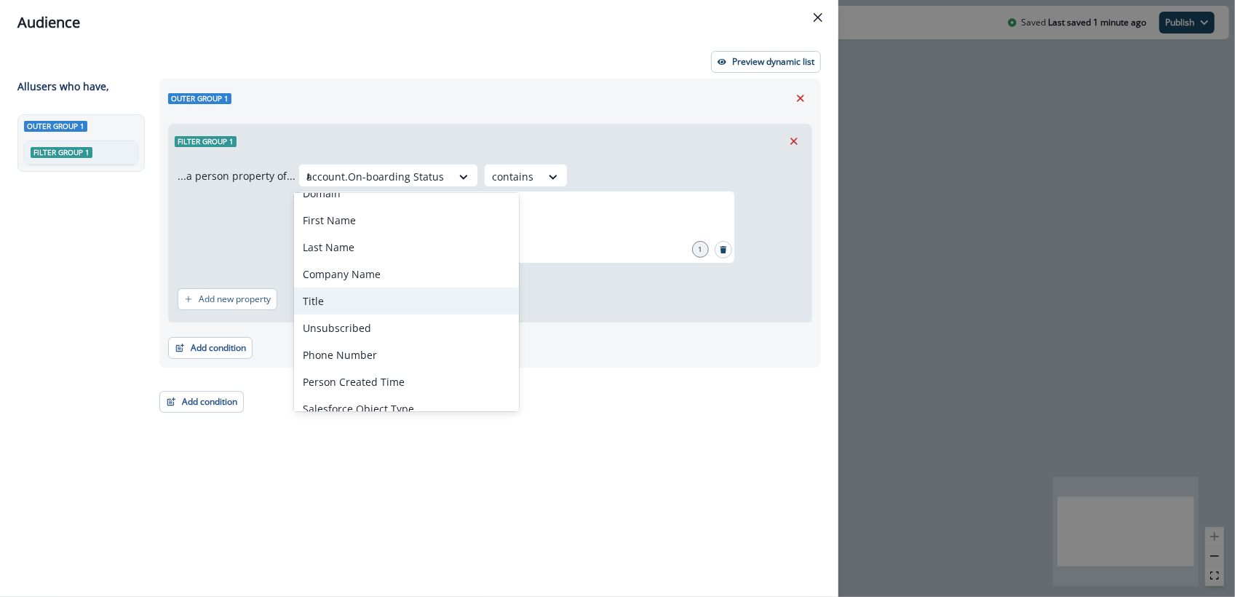
scroll to position [0, 0]
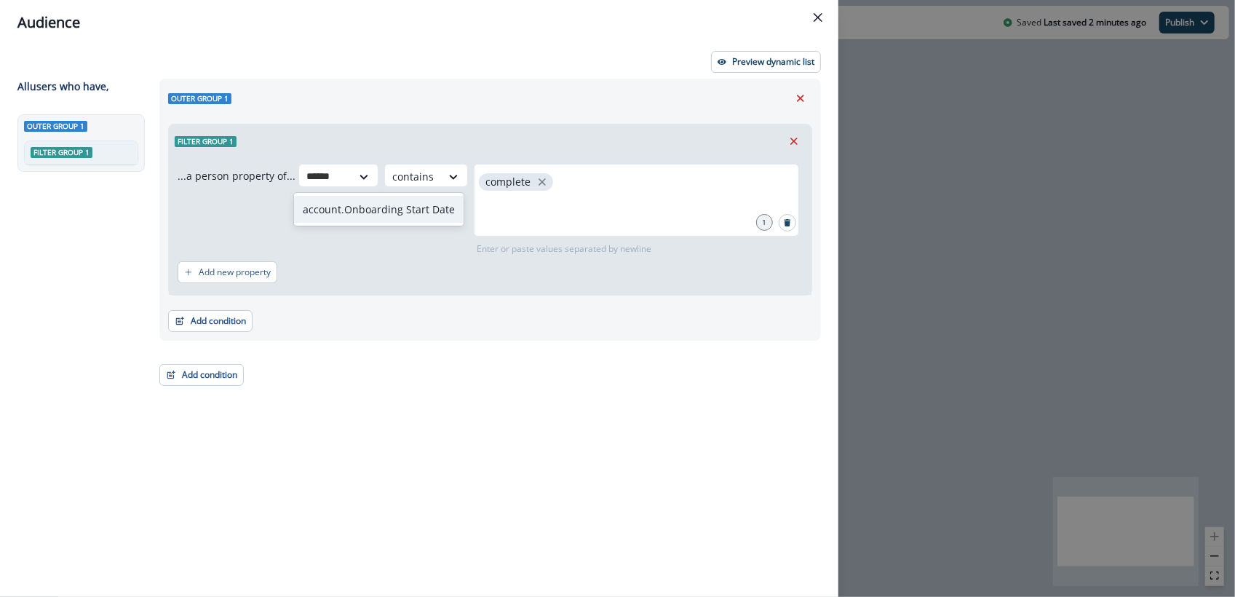
type input "******"
click at [960, 71] on div "Audience Preview dynamic list All user s who have, Outer group 1 Filter group 1…" at bounding box center [617, 298] width 1235 height 597
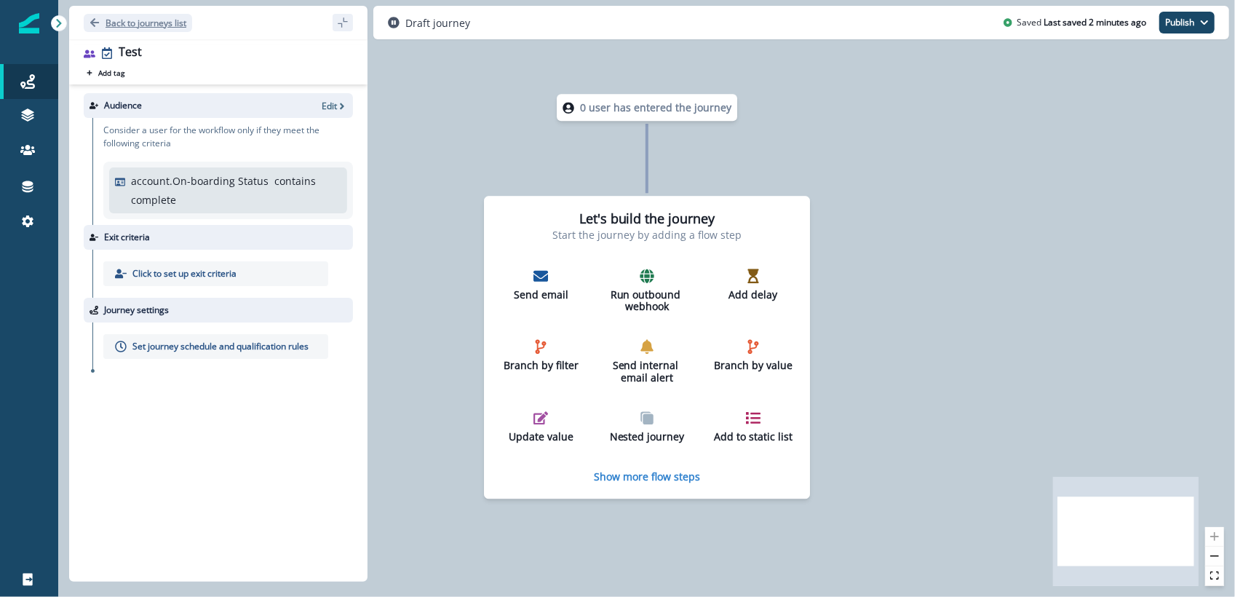
click at [161, 17] on p "Back to journeys list" at bounding box center [145, 23] width 81 height 12
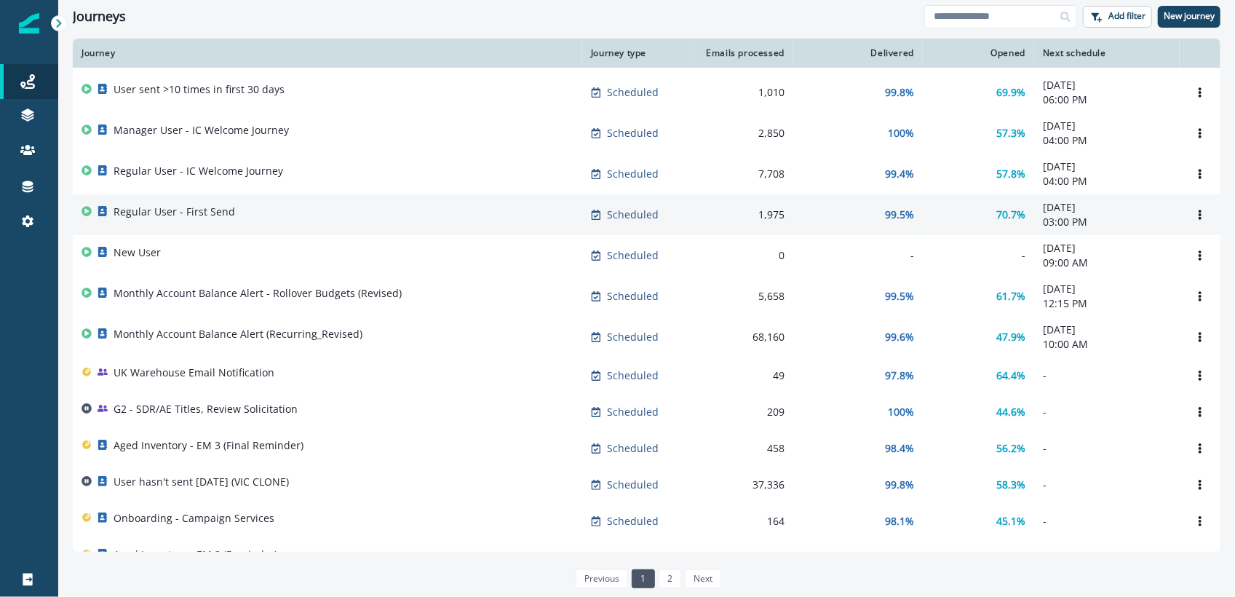
scroll to position [33, 0]
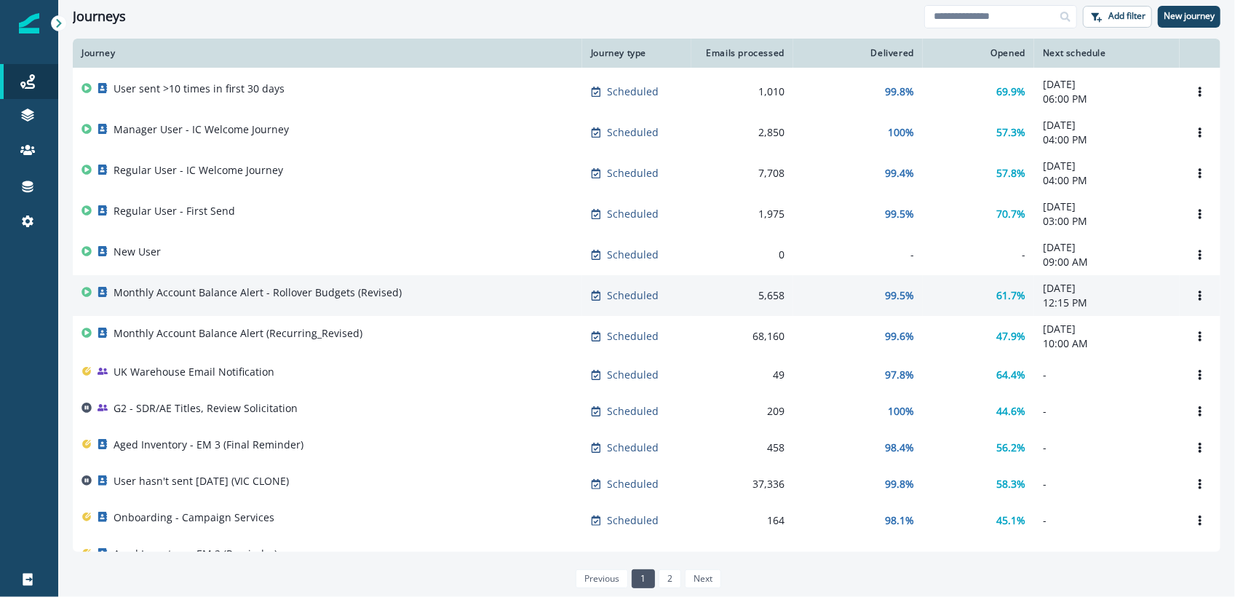
click at [276, 300] on p "Monthly Account Balance Alert - Rollover Budgets (Revised)" at bounding box center [258, 292] width 288 height 15
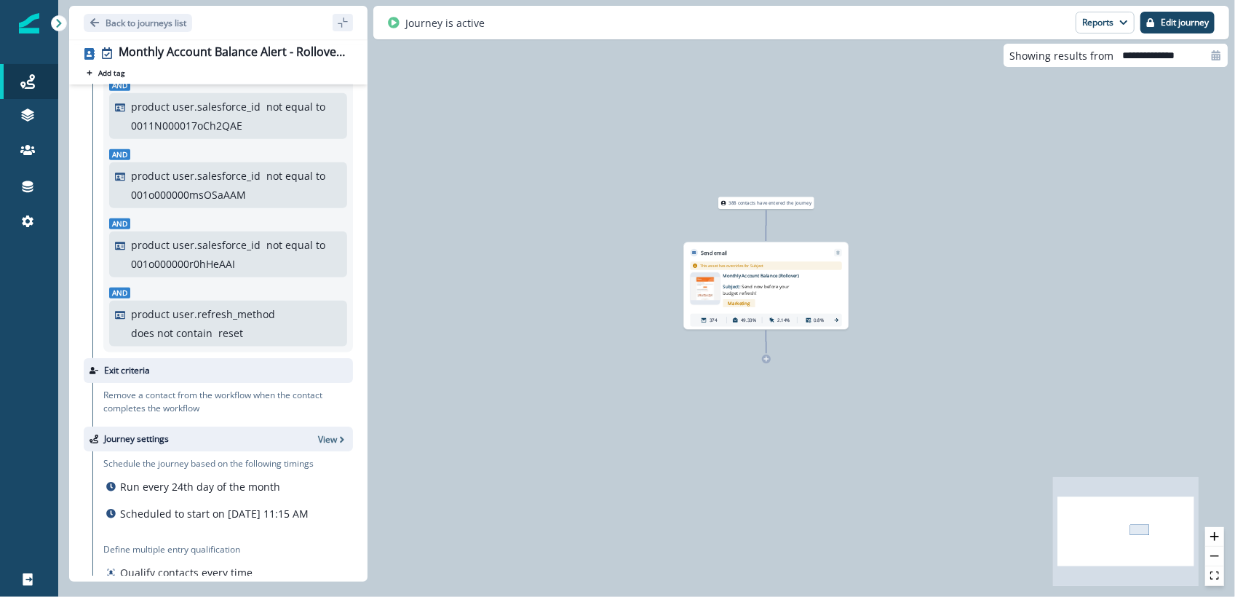
scroll to position [898, 0]
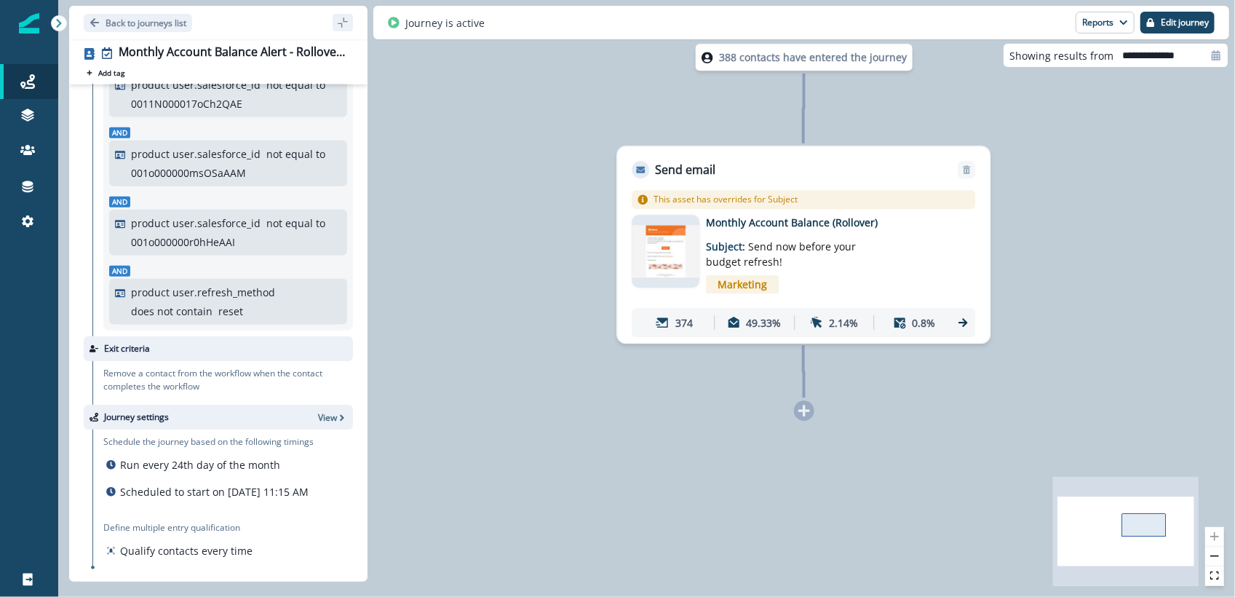
click at [493, 194] on div "388 contacts have entered the journey Send email Email asset changed, journey r…" at bounding box center [646, 298] width 1176 height 597
click at [63, 24] on icon at bounding box center [59, 23] width 10 height 10
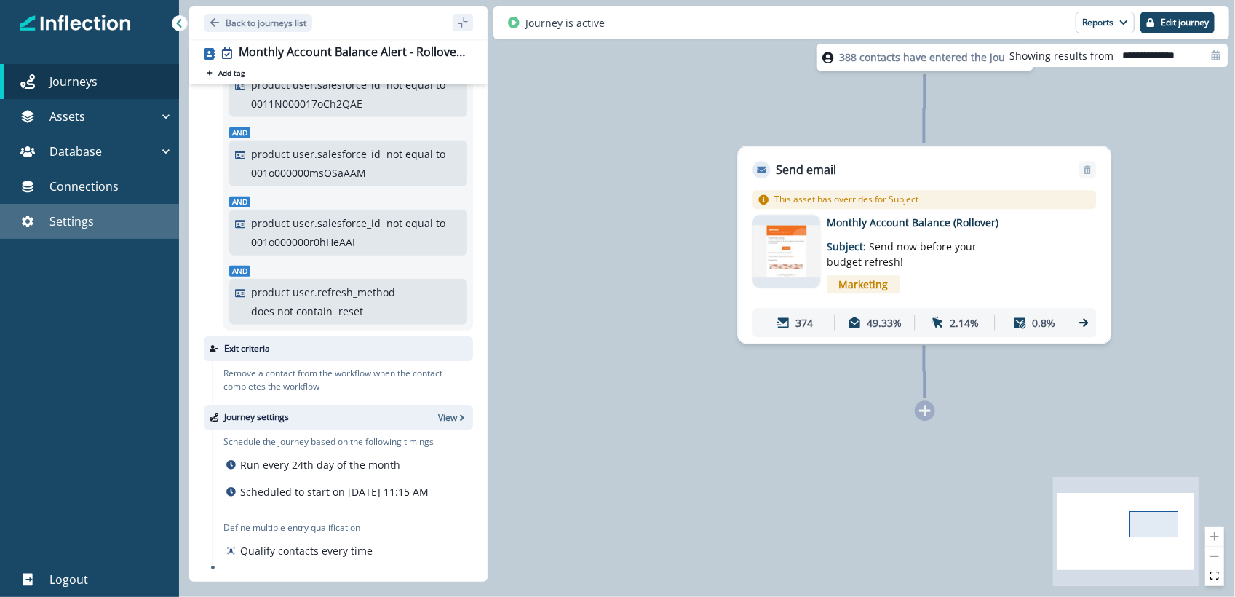
click at [33, 213] on div "Settings" at bounding box center [89, 220] width 167 height 17
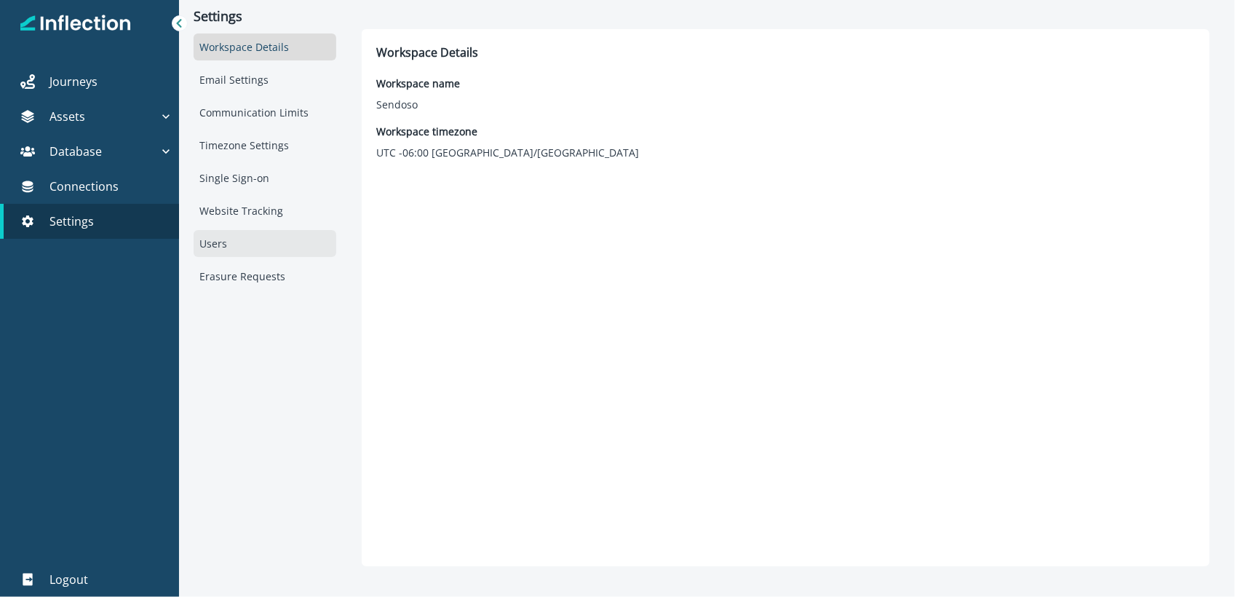
click at [226, 242] on div "Users" at bounding box center [265, 243] width 143 height 27
